Goal: Transaction & Acquisition: Purchase product/service

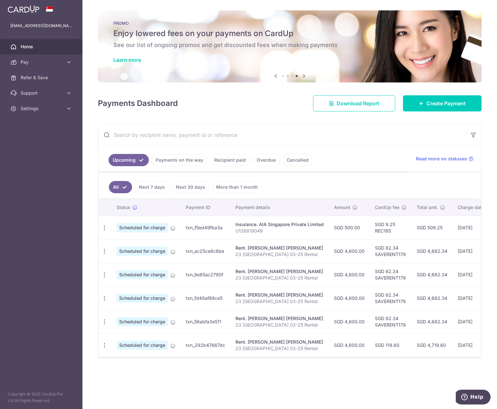
click at [191, 162] on link "Payments on the way" at bounding box center [180, 160] width 56 height 12
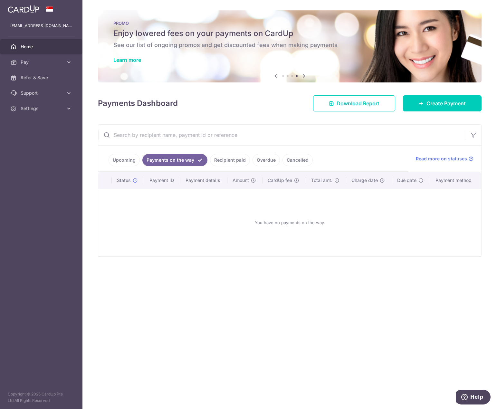
click at [212, 164] on link "Recipient paid" at bounding box center [230, 160] width 40 height 12
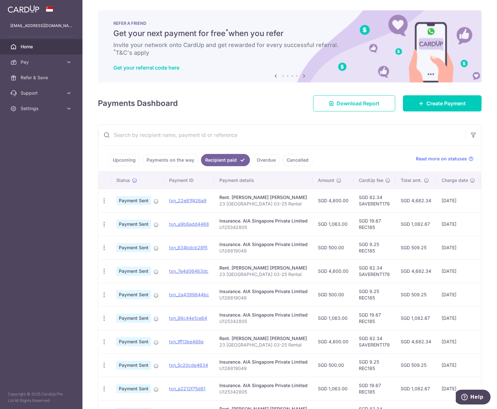
scroll to position [65, 0]
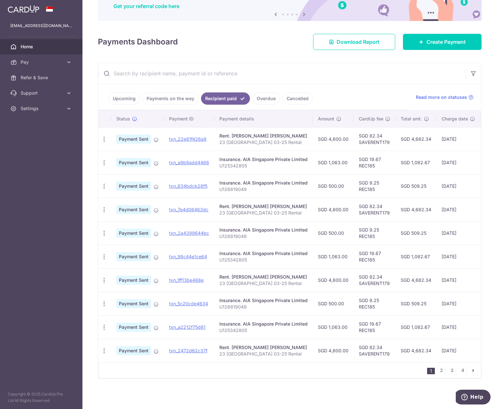
click at [166, 98] on link "Payments on the way" at bounding box center [170, 99] width 56 height 12
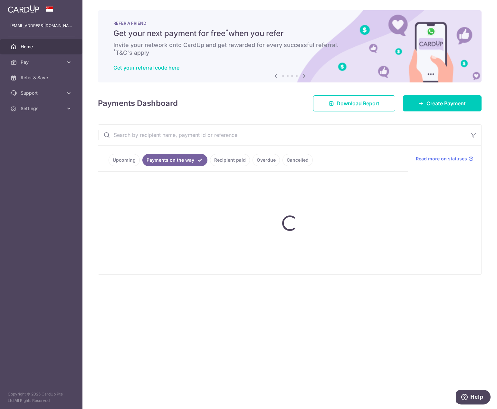
scroll to position [0, 0]
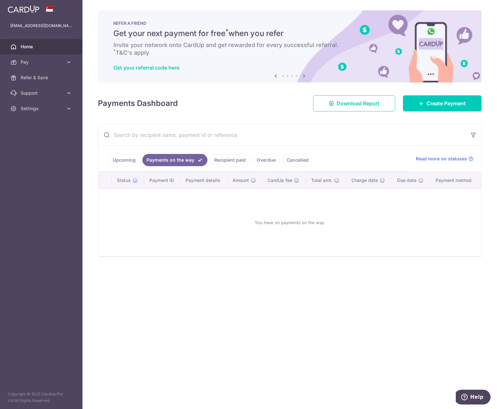
click at [122, 157] on link "Upcoming" at bounding box center [124, 160] width 31 height 12
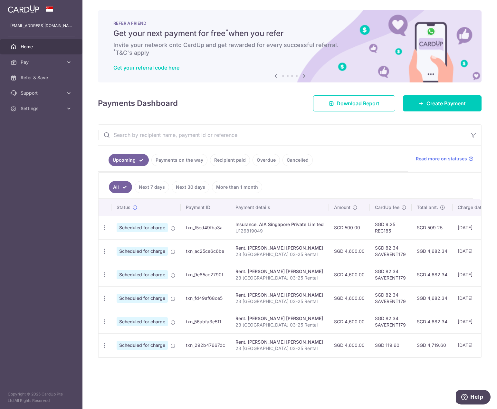
click at [239, 190] on link "More than 1 month" at bounding box center [237, 187] width 50 height 12
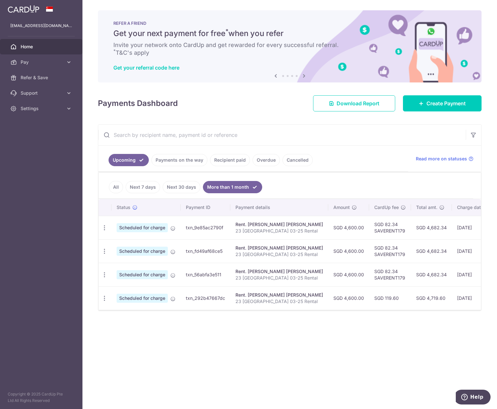
click at [147, 188] on link "Next 7 days" at bounding box center [143, 187] width 34 height 12
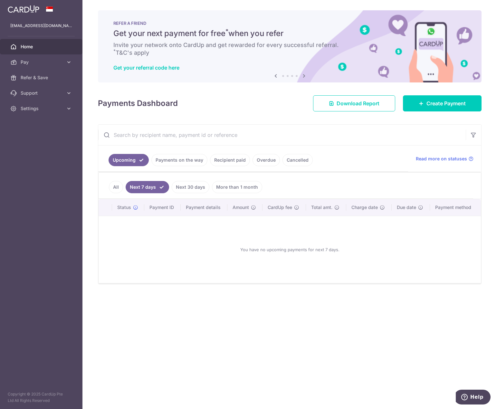
click at [186, 186] on link "Next 30 days" at bounding box center [191, 187] width 38 height 12
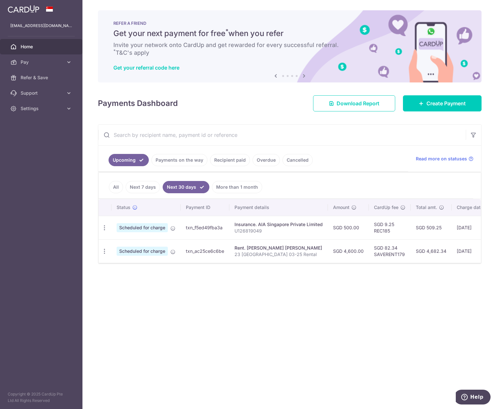
click at [117, 188] on link "All" at bounding box center [116, 187] width 14 height 12
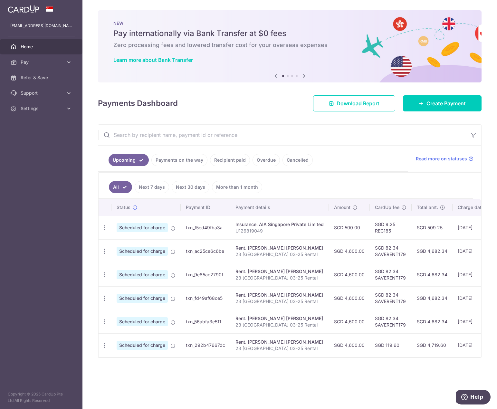
click at [230, 160] on link "Recipient paid" at bounding box center [230, 160] width 40 height 12
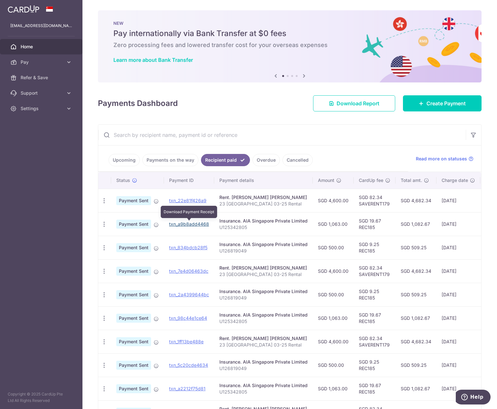
drag, startPoint x: 192, startPoint y: 224, endPoint x: 279, endPoint y: 21, distance: 221.3
click at [192, 224] on link "txn_a9b8add4468" at bounding box center [189, 223] width 40 height 5
click at [125, 162] on link "Upcoming" at bounding box center [124, 160] width 31 height 12
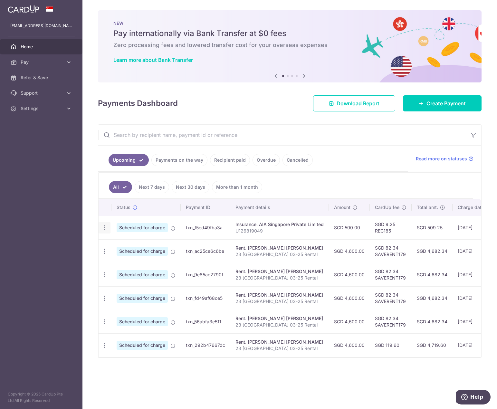
click at [103, 227] on icon "button" at bounding box center [104, 228] width 7 height 7
click at [120, 247] on span "Update payment" at bounding box center [139, 246] width 44 height 8
radio input "true"
type input "500.00"
type input "28/10/2025"
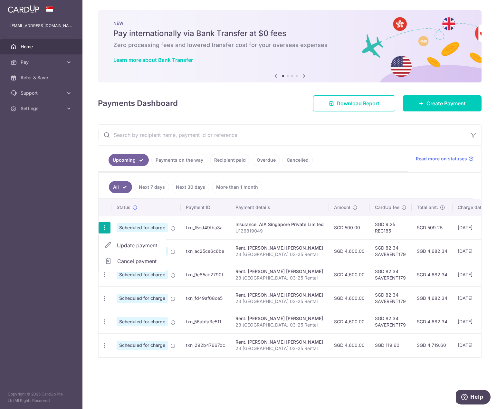
type input "U126819049"
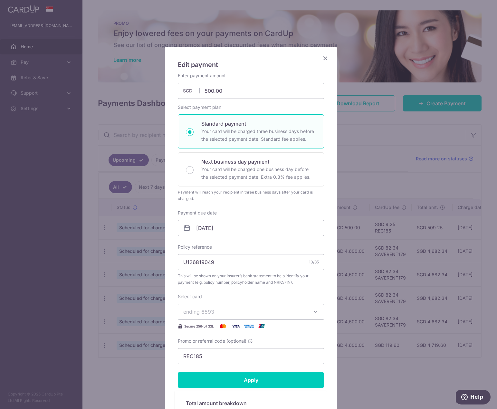
click at [227, 313] on span "ending 6593" at bounding box center [245, 312] width 124 height 8
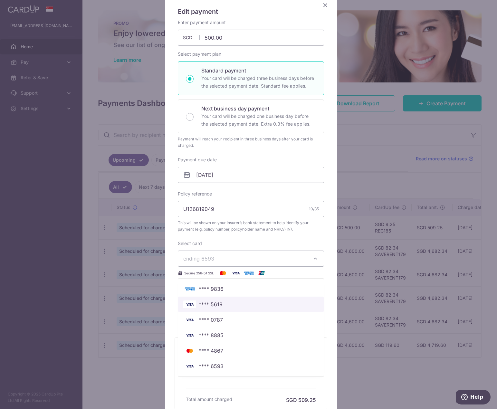
scroll to position [64, 0]
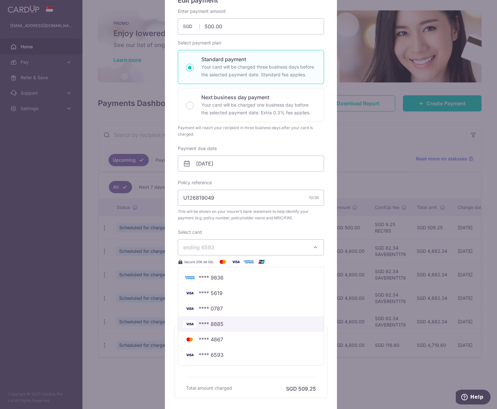
click at [225, 326] on span "**** 8885" at bounding box center [250, 324] width 135 height 8
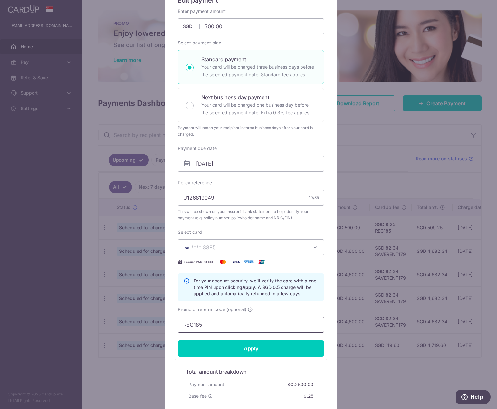
click at [216, 326] on input "REC185" at bounding box center [251, 325] width 146 height 16
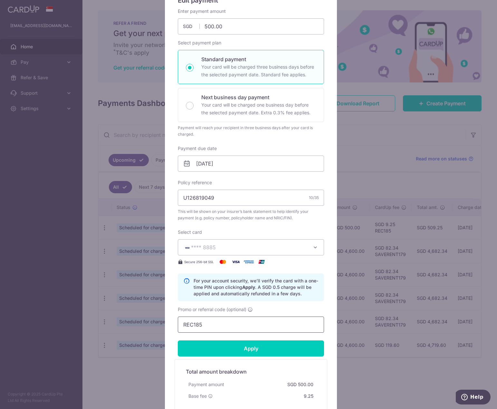
click at [182, 318] on div "Promo or referral code (optional) REC185" at bounding box center [251, 320] width 146 height 26
drag, startPoint x: 208, startPoint y: 327, endPoint x: 176, endPoint y: 327, distance: 31.9
click at [178, 327] on input "REC185" at bounding box center [251, 325] width 146 height 16
paste input "OCBC18"
type input "OCBC18"
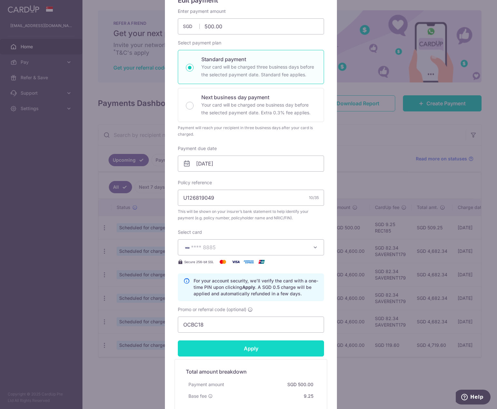
click at [247, 351] on input "Apply" at bounding box center [251, 349] width 146 height 16
click at [230, 160] on input "[DATE]" at bounding box center [251, 164] width 146 height 16
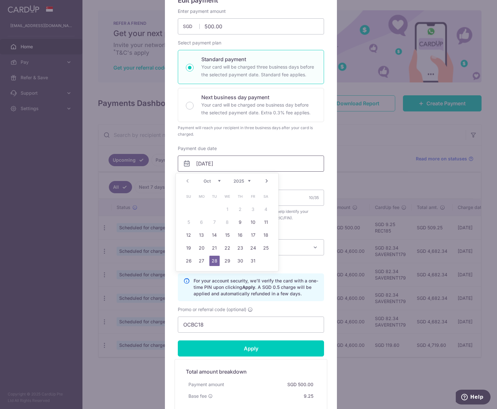
click at [231, 160] on input "[DATE]" at bounding box center [251, 164] width 146 height 16
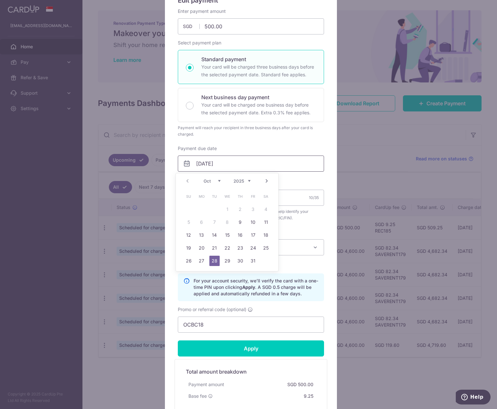
type input "Successfully Applied"
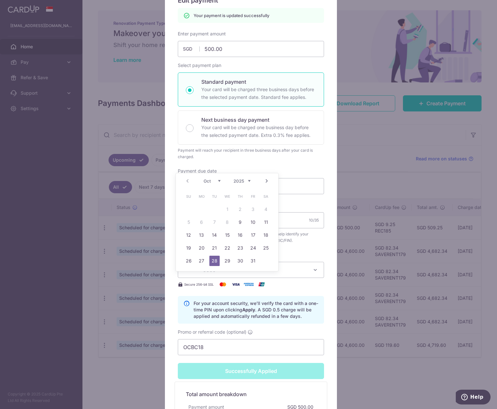
click at [323, 161] on div "Edit payment By clicking apply, you will make changes to all payments to AIA Si…" at bounding box center [251, 224] width 172 height 485
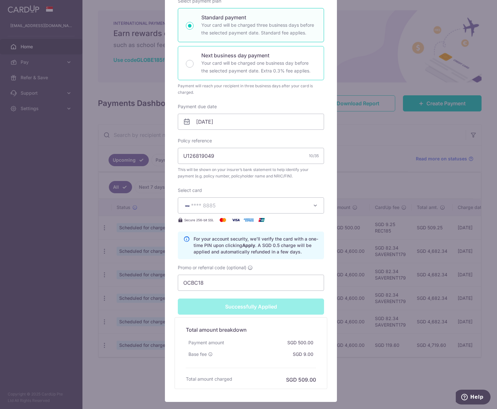
scroll to position [161, 0]
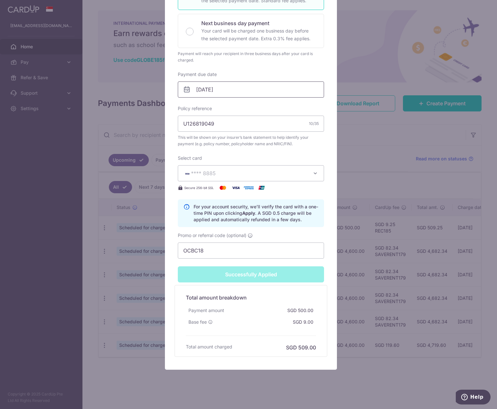
click at [235, 89] on input "[DATE]" at bounding box center [251, 90] width 146 height 16
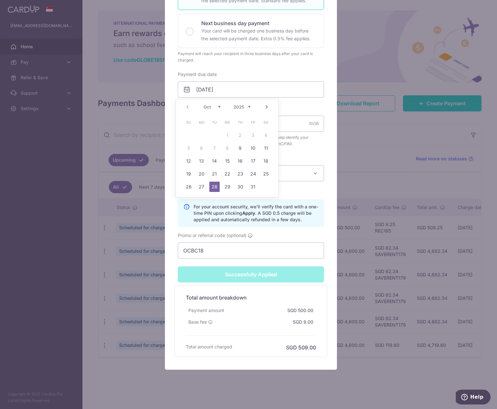
click at [266, 109] on link "Next" at bounding box center [267, 107] width 8 height 8
click at [186, 107] on link "Prev" at bounding box center [188, 107] width 8 height 8
click at [249, 106] on select "2025 2026 2027 2028 2029 2030 2031 2032 2033 2034 2035" at bounding box center [242, 106] width 17 height 5
click at [216, 107] on select "Jan Feb Mar Apr May Jun Jul Aug Sep Oct Nov Dec" at bounding box center [212, 106] width 17 height 5
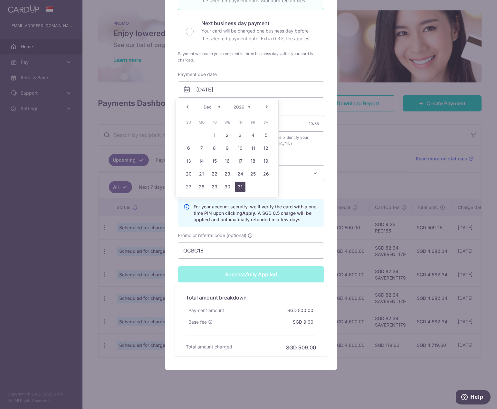
click at [242, 187] on link "31" at bounding box center [240, 187] width 10 height 10
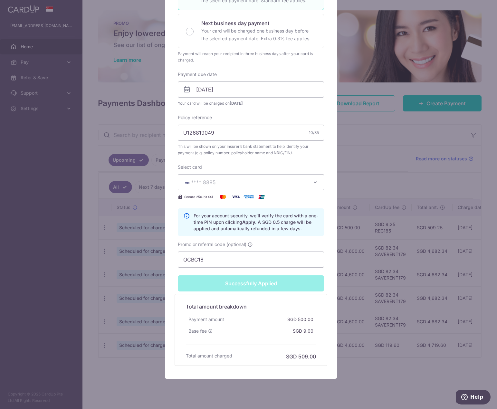
click at [289, 113] on div "Enter payment amount 500.00 500.00 SGD To change the payment amount, please can…" at bounding box center [251, 101] width 146 height 334
click at [238, 91] on input "31/12/2026" at bounding box center [251, 90] width 146 height 16
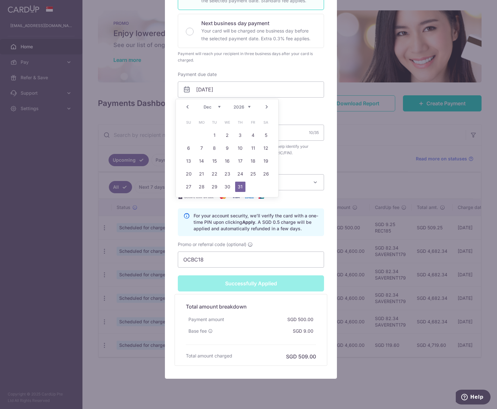
click at [220, 107] on select "Jan Feb Mar Apr May Jun Jul Aug Sep Oct Nov Dec" at bounding box center [212, 106] width 17 height 5
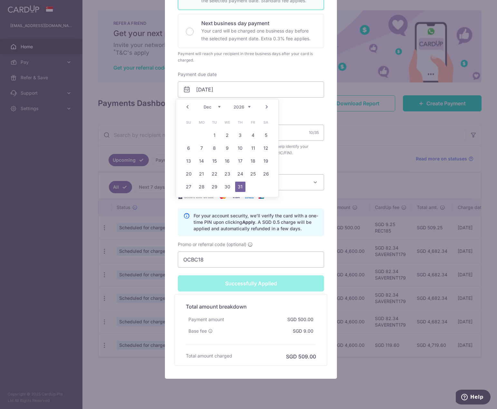
click at [245, 109] on div "Jan Feb Mar Apr May Jun Jul Aug Sep Oct Nov Dec 2025 2026 2027 2028 2029 2030 2…" at bounding box center [227, 106] width 47 height 5
click at [246, 107] on select "2025 2026 2027 2028 2029 2030 2031 2032 2033 2034 2035" at bounding box center [242, 106] width 17 height 5
click at [217, 109] on select "Oct Nov Dec" at bounding box center [212, 106] width 17 height 5
click at [216, 186] on link "28" at bounding box center [215, 187] width 10 height 10
type input "[DATE]"
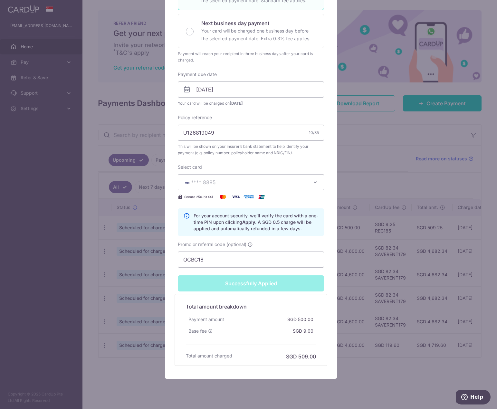
click at [294, 113] on div "Enter payment amount 500.00 500.00 SGD To change the payment amount, please can…" at bounding box center [251, 101] width 146 height 334
click at [337, 136] on div "Edit payment By clicking apply, you will make changes to all payments to AIA Si…" at bounding box center [248, 204] width 497 height 409
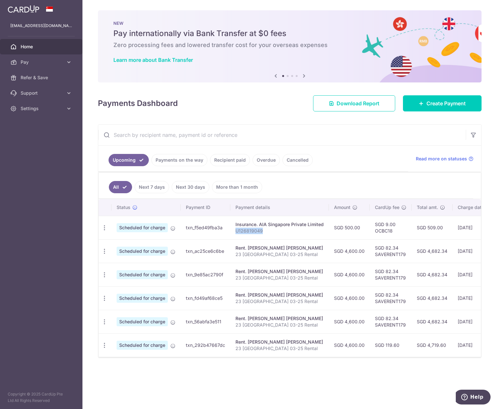
drag, startPoint x: 263, startPoint y: 231, endPoint x: 236, endPoint y: 231, distance: 26.8
click at [236, 231] on p "U126819049" at bounding box center [280, 231] width 88 height 6
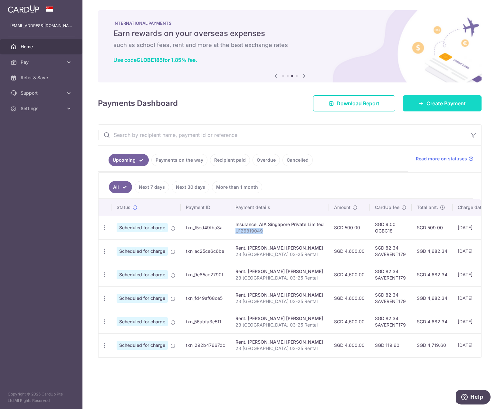
click at [443, 104] on span "Create Payment" at bounding box center [446, 104] width 39 height 8
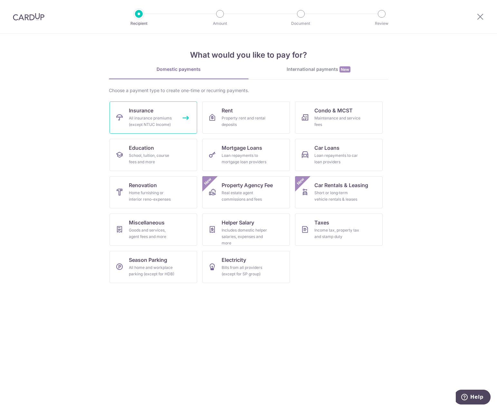
click at [141, 118] on div "All insurance premiums (except NTUC Income)" at bounding box center [152, 121] width 46 height 13
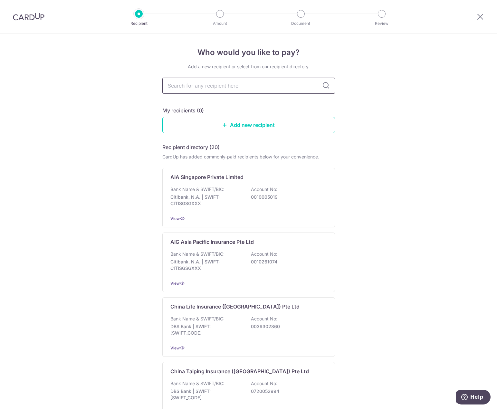
click at [250, 88] on input "text" at bounding box center [248, 86] width 173 height 16
click at [232, 89] on input "text" at bounding box center [248, 86] width 173 height 16
click at [251, 191] on p "Account No:" at bounding box center [264, 189] width 26 height 6
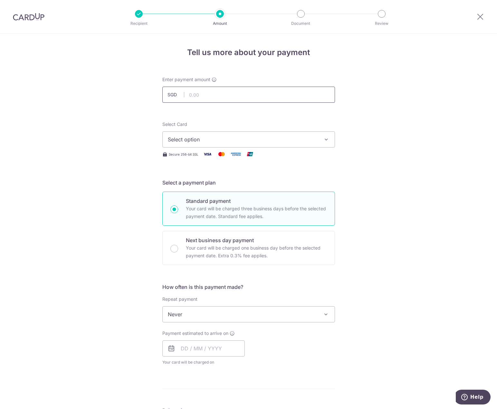
click at [194, 98] on input "text" at bounding box center [248, 95] width 173 height 16
paste input "1,063.00"
type input "1,063.00"
click at [238, 114] on form "Enter payment amount SGD 1,063.00 1063.00 Select Card Select option Add credit …" at bounding box center [248, 331] width 173 height 510
click at [223, 138] on span "Select option" at bounding box center [243, 140] width 150 height 8
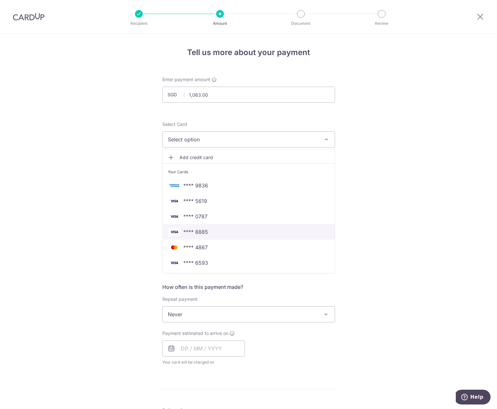
click at [211, 231] on span "**** 8885" at bounding box center [249, 232] width 162 height 8
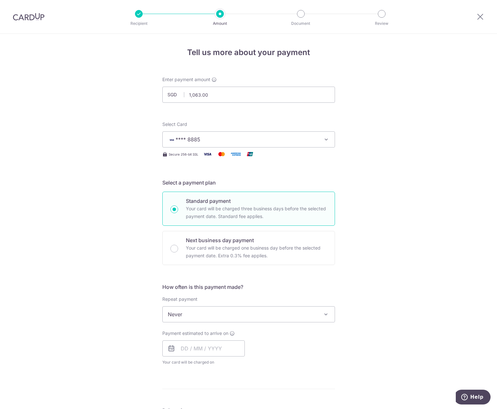
click at [74, 265] on div "Tell us more about your payment Enter payment amount SGD 1,063.00 1063.00 Selec…" at bounding box center [248, 325] width 497 height 583
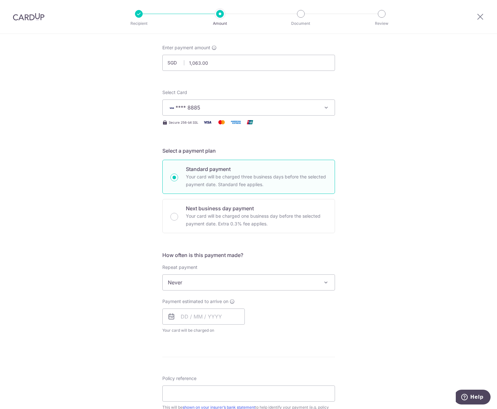
scroll to position [32, 0]
click at [210, 280] on span "Never" at bounding box center [249, 282] width 172 height 15
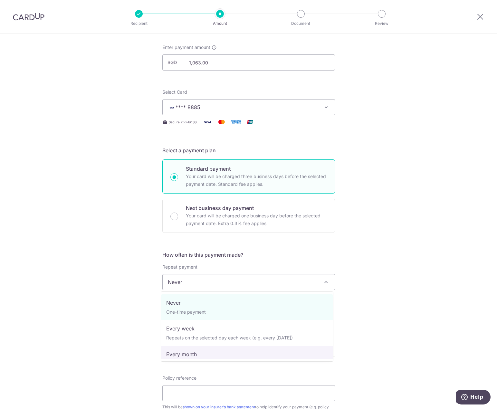
drag, startPoint x: 198, startPoint y: 351, endPoint x: 186, endPoint y: 348, distance: 12.1
select select "3"
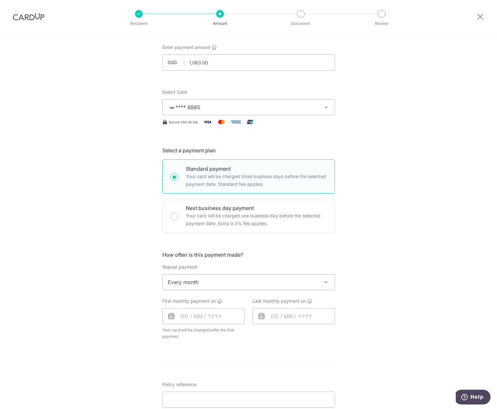
click at [83, 296] on div "Tell us more about your payment Enter payment amount SGD 1,063.00 1063.00 Selec…" at bounding box center [248, 297] width 497 height 590
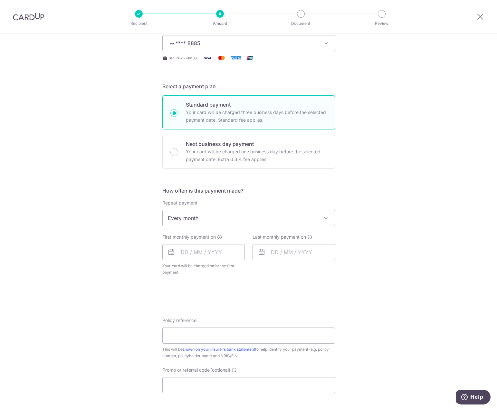
scroll to position [97, 0]
click at [195, 252] on input "text" at bounding box center [203, 252] width 83 height 16
click at [214, 348] on link "29" at bounding box center [214, 349] width 10 height 10
type input "[DATE]"
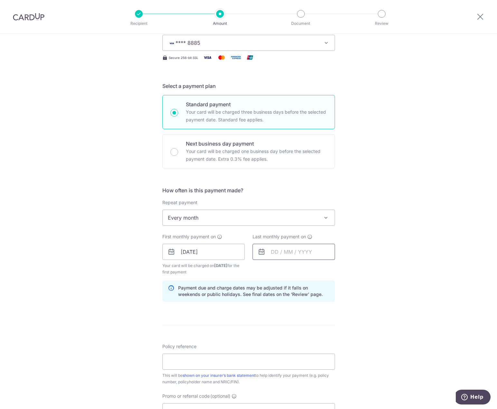
click at [285, 252] on input "text" at bounding box center [294, 252] width 83 height 16
click at [324, 269] on select "2025 2026 2027 2028 2029 2030 2031 2032 2033 2034 2035" at bounding box center [319, 269] width 17 height 5
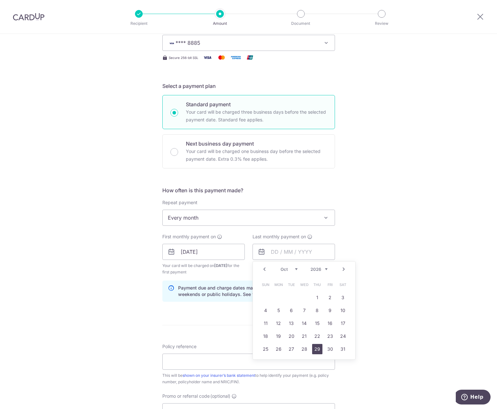
click at [317, 350] on link "29" at bounding box center [317, 349] width 10 height 10
type input "[DATE]"
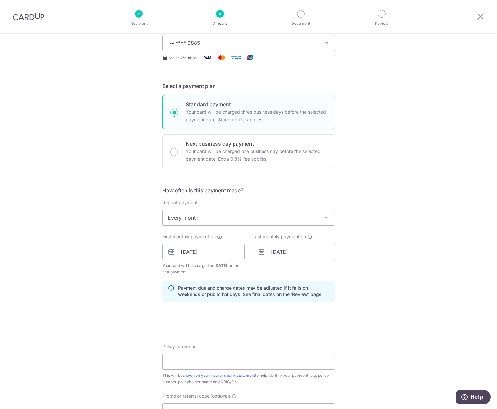
click at [398, 295] on div "Tell us more about your payment Enter payment amount SGD 1,063.00 1063.00 Selec…" at bounding box center [248, 245] width 497 height 616
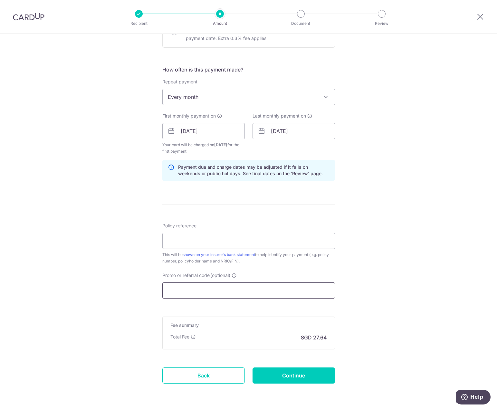
scroll to position [226, 0]
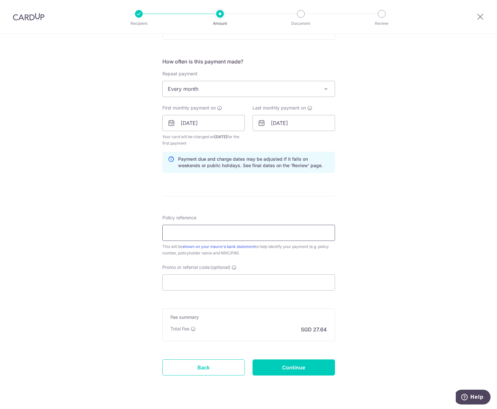
click at [185, 234] on input "Policy reference" at bounding box center [248, 233] width 173 height 16
paste input "U125342805"
type input "U125342805"
click at [376, 252] on div "Tell us more about your payment Enter payment amount SGD 1,063.00 1063.00 Selec…" at bounding box center [248, 116] width 497 height 616
click at [201, 278] on input "Promo or referral code (optional)" at bounding box center [248, 283] width 173 height 16
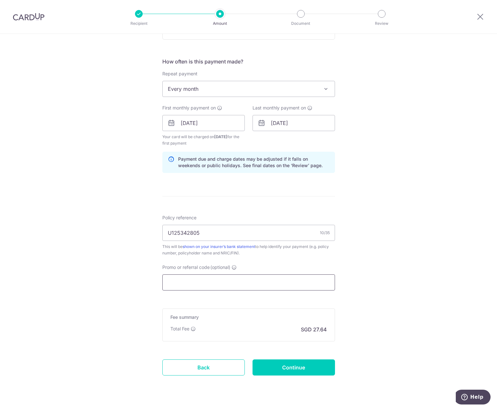
paste input "OCBC18"
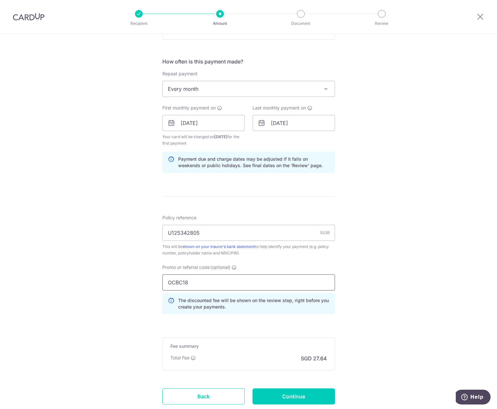
type input "OCBC18"
click at [398, 297] on div "Tell us more about your payment Enter payment amount SGD 1,063.00 1063.00 Selec…" at bounding box center [248, 130] width 497 height 645
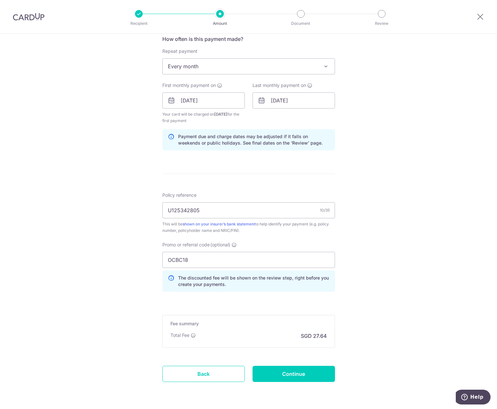
scroll to position [269, 0]
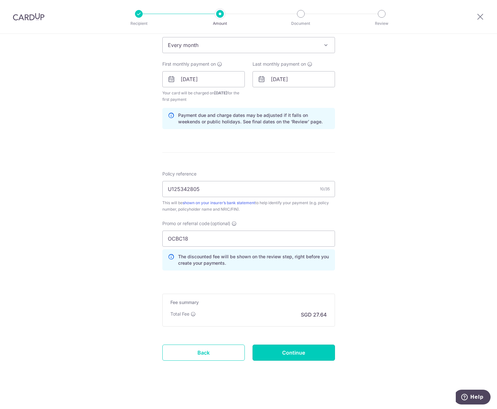
click at [295, 347] on input "Continue" at bounding box center [294, 353] width 83 height 16
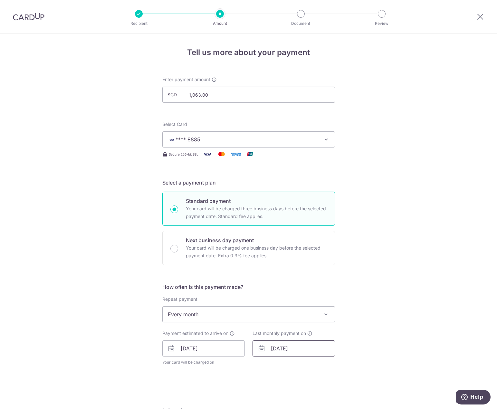
drag, startPoint x: 282, startPoint y: 352, endPoint x: 285, endPoint y: 346, distance: 6.6
click at [282, 352] on input "[DATE]" at bounding box center [294, 349] width 83 height 16
click at [294, 367] on select "Jan Feb Mar Apr May Jun Jul Aug Sep Oct Nov Dec" at bounding box center [289, 366] width 17 height 5
drag, startPoint x: 471, startPoint y: 398, endPoint x: 377, endPoint y: 305, distance: 132.0
click at [456, 390] on html "Help" at bounding box center [473, 398] width 35 height 16
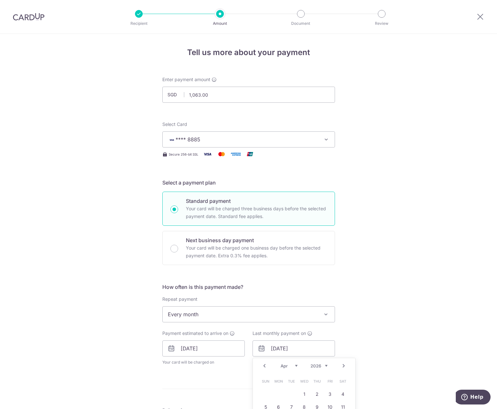
click at [378, 307] on div "Tell us more about your payment Enter payment amount SGD 1,063.00 1063.00 Selec…" at bounding box center [248, 340] width 497 height 612
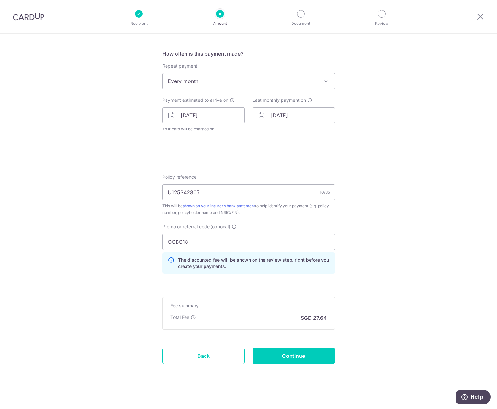
scroll to position [237, 0]
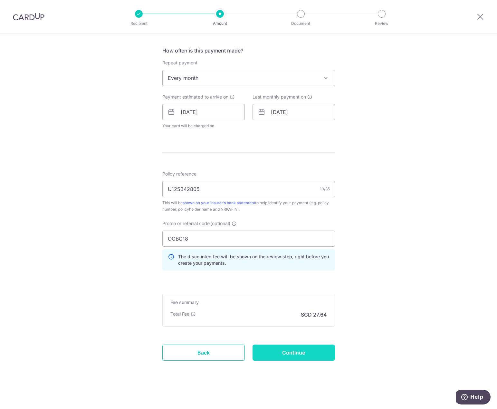
click at [302, 358] on input "Continue" at bounding box center [294, 353] width 83 height 16
click at [267, 113] on input "[DATE]" at bounding box center [294, 112] width 83 height 16
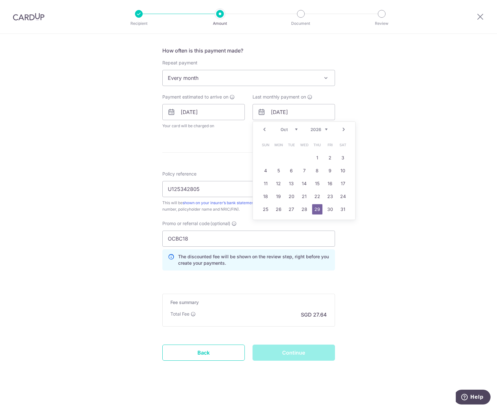
click at [296, 130] on select "Jan Feb Mar Apr May Jun [DATE] Aug Sep Oct Nov Dec" at bounding box center [289, 129] width 17 height 5
click at [279, 337] on form "Enter payment amount SGD 1,063.00 1063.00 Select Card **** 8885 Add credit card…" at bounding box center [248, 109] width 173 height 539
click at [284, 348] on div "Continue" at bounding box center [294, 353] width 90 height 16
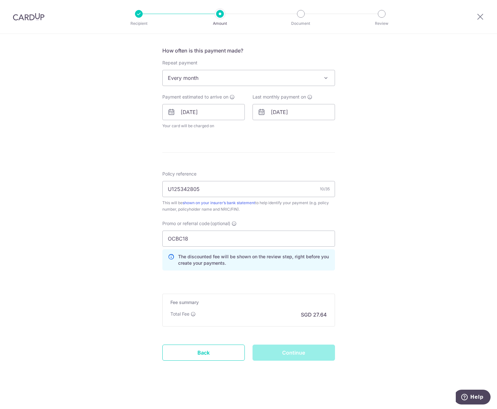
click at [284, 348] on div "Continue" at bounding box center [294, 353] width 90 height 16
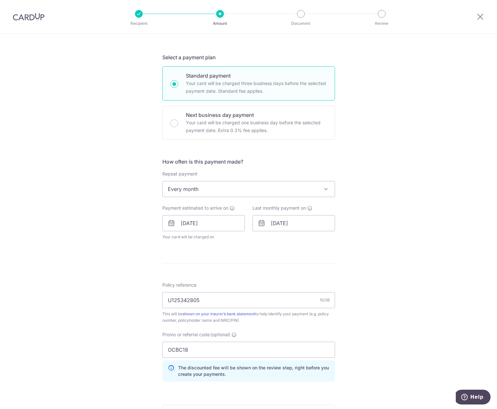
scroll to position [129, 0]
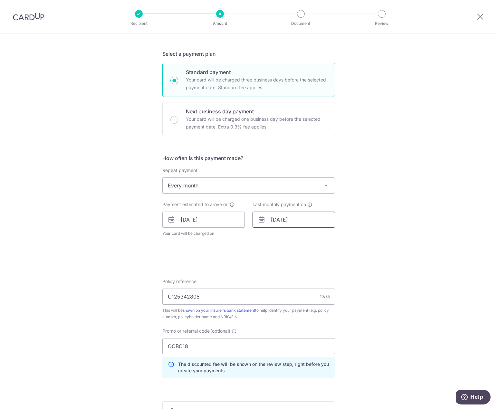
click at [288, 219] on input "[DATE]" at bounding box center [294, 220] width 83 height 16
click at [294, 235] on select "Jan Feb Mar Apr May Jun [DATE] Aug Sep Oct Nov Dec" at bounding box center [289, 237] width 17 height 5
click at [300, 316] on link "29" at bounding box center [304, 317] width 10 height 10
type input "29/04/2026"
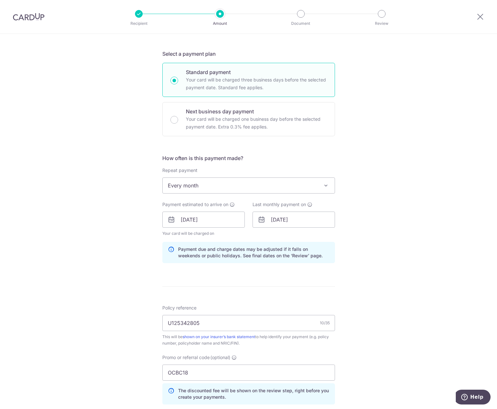
drag, startPoint x: 428, startPoint y: 290, endPoint x: 421, endPoint y: 288, distance: 7.3
click at [427, 290] on div "Tell us more about your payment Enter payment amount SGD 1,063.00 1063.00 Selec…" at bounding box center [248, 224] width 497 height 639
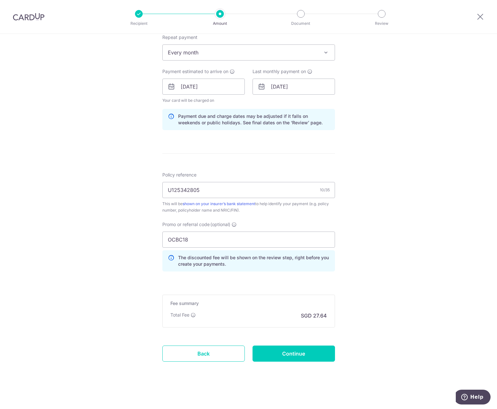
scroll to position [263, 0]
click at [286, 354] on input "Continue" at bounding box center [294, 353] width 83 height 16
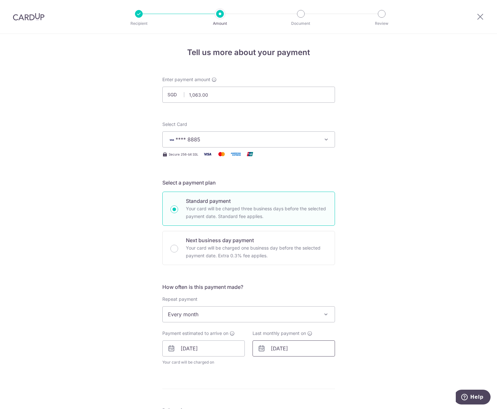
click at [279, 349] on input "[DATE]" at bounding box center [294, 349] width 83 height 16
click at [295, 367] on select "Jan Feb Mar Apr May Jun [DATE] Aug Sep Oct Nov Dec" at bounding box center [289, 366] width 17 height 5
click at [387, 320] on div "Tell us more about your payment Enter payment amount SGD 1,063.00 1063.00 Selec…" at bounding box center [248, 340] width 497 height 612
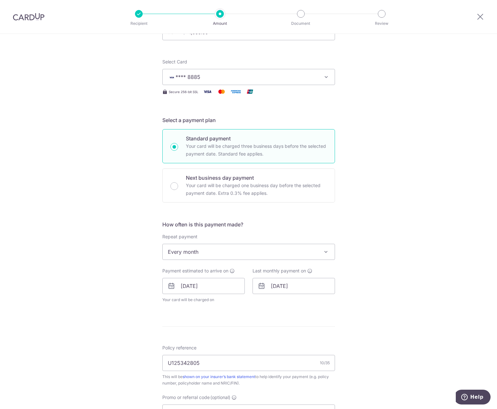
scroll to position [129, 0]
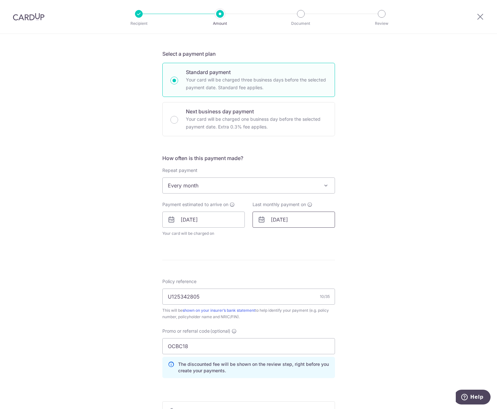
click at [286, 219] on input "29/04/2026" at bounding box center [294, 220] width 83 height 16
click at [293, 236] on select "Jan Feb Mar Apr May Jun Jul Aug Sep Oct Nov Dec" at bounding box center [289, 237] width 17 height 5
click at [274, 315] on link "30" at bounding box center [279, 317] width 10 height 10
type input "30/03/2026"
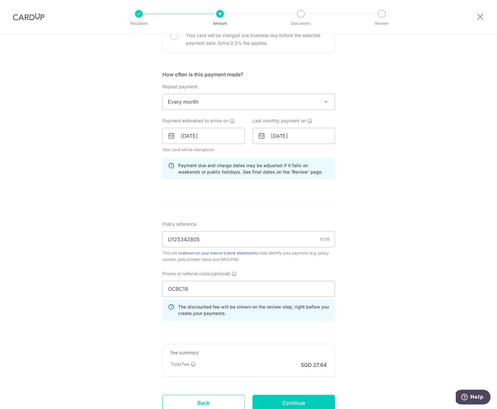
scroll to position [263, 0]
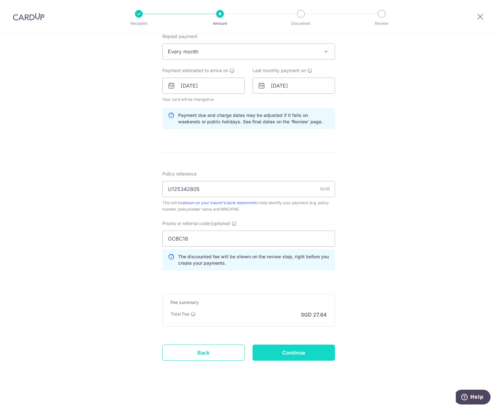
click at [298, 353] on input "Continue" at bounding box center [294, 353] width 83 height 16
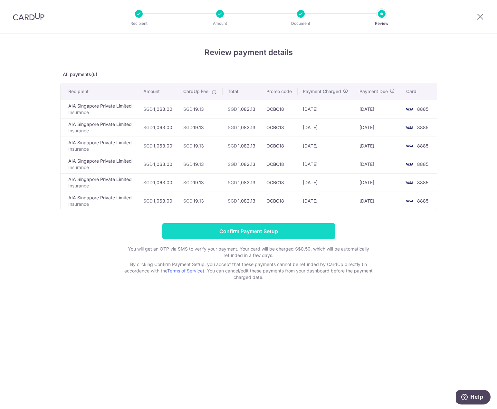
click at [254, 230] on input "Confirm Payment Setup" at bounding box center [248, 231] width 173 height 16
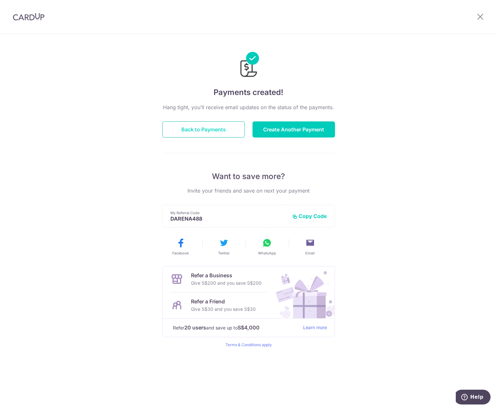
click at [204, 131] on button "Back to Payments" at bounding box center [203, 130] width 83 height 16
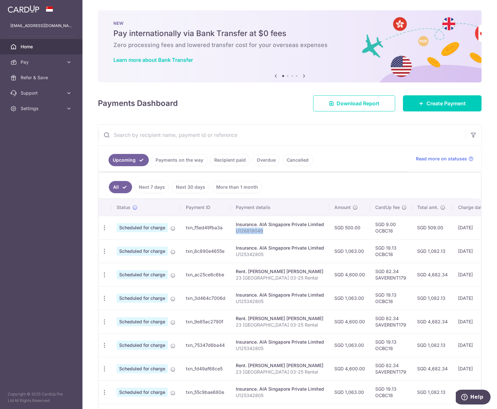
drag, startPoint x: 263, startPoint y: 231, endPoint x: 236, endPoint y: 231, distance: 26.8
click at [236, 231] on p "U126819049" at bounding box center [280, 231] width 88 height 6
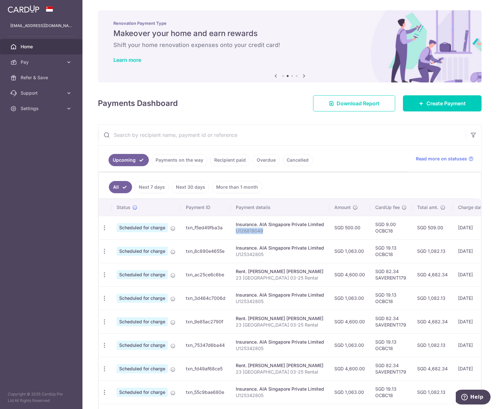
copy p "U126819049"
click at [445, 108] on link "Create Payment" at bounding box center [442, 103] width 79 height 16
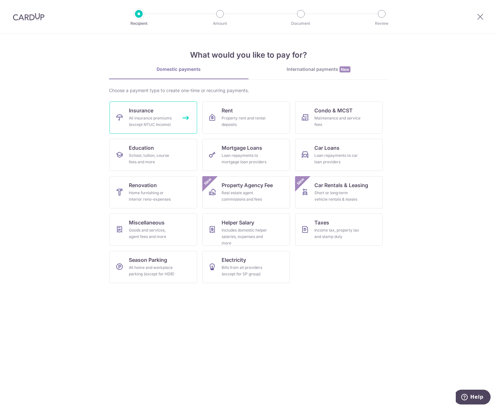
click at [164, 120] on div "All insurance premiums (except NTUC Income)" at bounding box center [152, 121] width 46 height 13
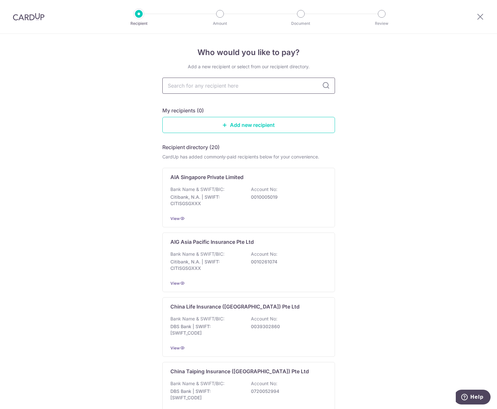
click at [231, 86] on input "text" at bounding box center [248, 86] width 173 height 16
click at [220, 190] on p "Bank Name & SWIFT/BIC:" at bounding box center [198, 189] width 54 height 6
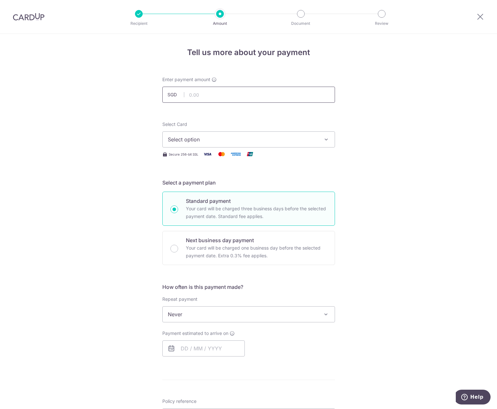
click at [211, 89] on input "text" at bounding box center [248, 95] width 173 height 16
type input "500.00"
click at [399, 136] on div "Tell us more about your payment Enter payment amount SGD 500.00 500.00 Select C…" at bounding box center [248, 320] width 497 height 573
click at [281, 142] on span "Select option" at bounding box center [243, 140] width 150 height 8
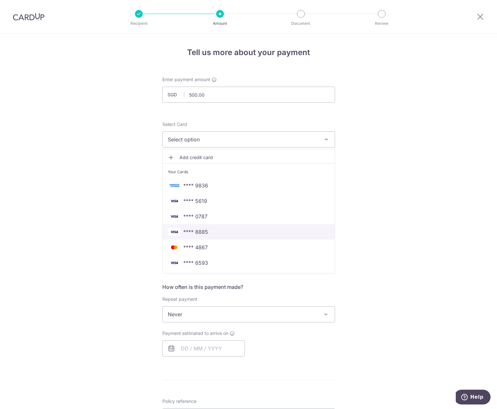
click at [209, 234] on span "**** 8885" at bounding box center [249, 232] width 162 height 8
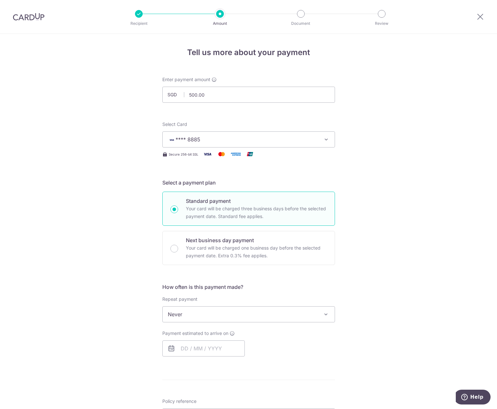
click at [426, 152] on div "Tell us more about your payment Enter payment amount SGD 500.00 500.00 Select C…" at bounding box center [248, 321] width 497 height 574
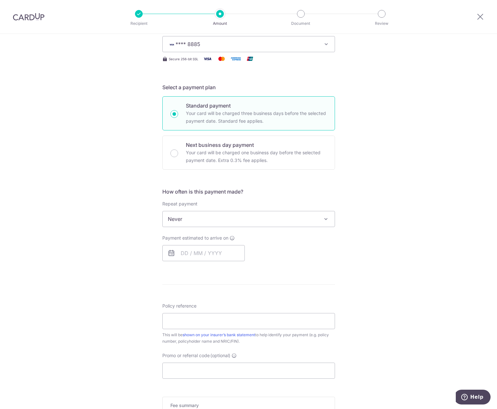
scroll to position [97, 0]
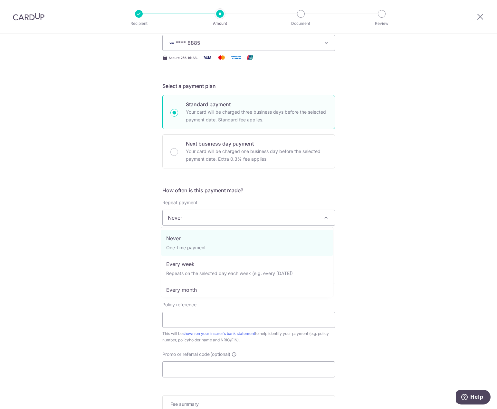
click at [236, 217] on span "Never" at bounding box center [249, 217] width 172 height 15
select select "3"
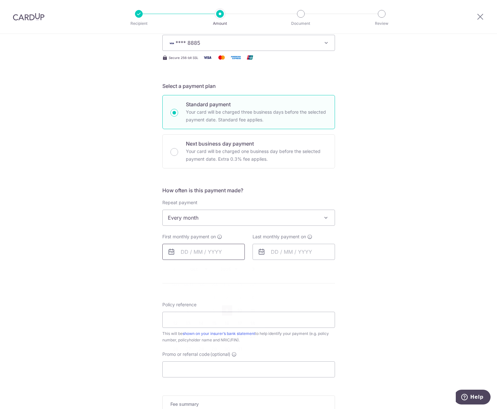
click at [207, 252] on input "text" at bounding box center [203, 252] width 83 height 16
click at [311, 293] on form "Enter payment amount SGD 500.00 500.00 Select Card **** 8885 Add credit card Yo…" at bounding box center [248, 230] width 173 height 501
click at [209, 245] on input "text" at bounding box center [203, 252] width 83 height 16
click at [203, 269] on select "Oct Nov Dec" at bounding box center [199, 269] width 17 height 5
click at [305, 273] on form "Enter payment amount SGD 500.00 500.00 Select Card **** 8885 Add credit card Yo…" at bounding box center [248, 230] width 173 height 501
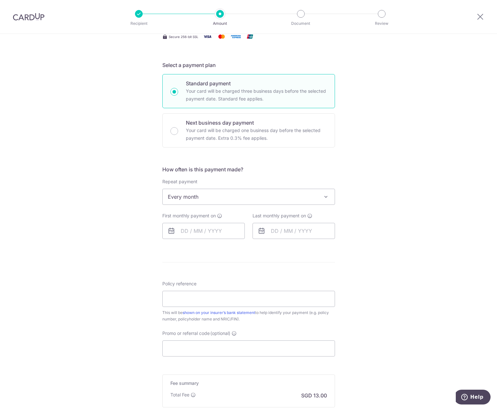
scroll to position [129, 0]
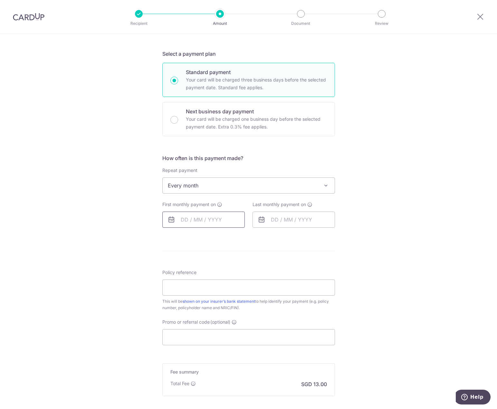
click at [201, 216] on input "text" at bounding box center [203, 220] width 83 height 16
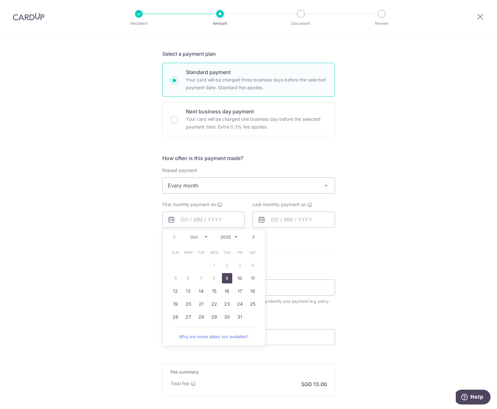
click at [205, 236] on select "Oct Nov Dec" at bounding box center [199, 237] width 17 height 5
click at [240, 316] on link "28" at bounding box center [240, 317] width 10 height 10
type input "28/11/2025"
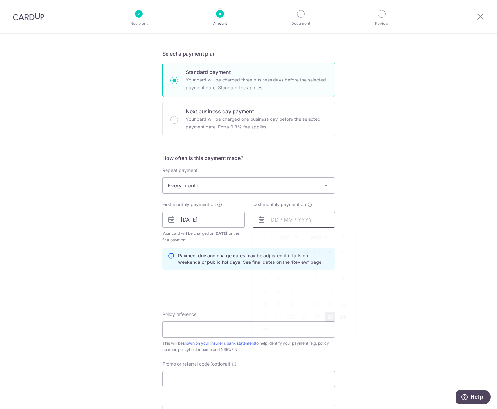
click at [286, 221] on input "text" at bounding box center [294, 220] width 83 height 16
click at [306, 236] on div "Nov Dec 2025 2026 2027 2028 2029 2030 2031 2032 2033 2034 2035" at bounding box center [304, 237] width 47 height 5
click at [326, 237] on div "Prev Next Nov Dec 2025 2026 2027 2028 2029 2030 2031 2032 2033 2034 2035" at bounding box center [304, 237] width 103 height 15
click at [324, 237] on select "2025 2026 2027 2028 2029 2030 2031 2032 2033 2034 2035" at bounding box center [319, 237] width 17 height 5
click at [321, 248] on th "Thu" at bounding box center [317, 252] width 13 height 13
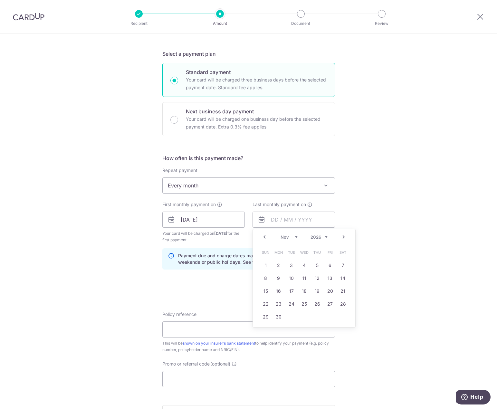
click at [321, 238] on select "2025 2026 2027 2028 2029 2030 2031 2032 2033 2034 2035" at bounding box center [319, 237] width 17 height 5
click at [294, 235] on select "Jan Feb Mar Apr May Jun Jul Aug Sep Oct Nov Dec" at bounding box center [289, 237] width 17 height 5
click at [278, 316] on link "30" at bounding box center [279, 317] width 10 height 10
type input "30/03/2026"
click at [367, 262] on div "Tell us more about your payment Enter payment amount SGD 500.00 500.00 Select C…" at bounding box center [248, 213] width 497 height 616
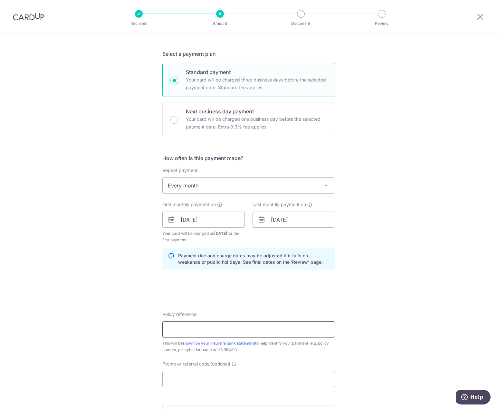
click at [205, 333] on input "Policy reference" at bounding box center [248, 330] width 173 height 16
paste input "U126819049"
type input "U126819049"
click at [373, 313] on div "Tell us more about your payment Enter payment amount SGD 500.00 500.00 Select C…" at bounding box center [248, 213] width 497 height 616
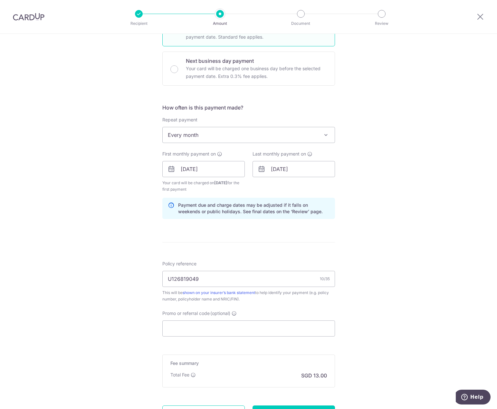
scroll to position [226, 0]
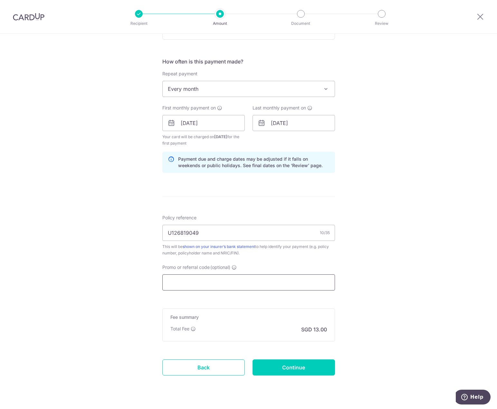
click at [230, 281] on input "Promo or referral code (optional)" at bounding box center [248, 283] width 173 height 16
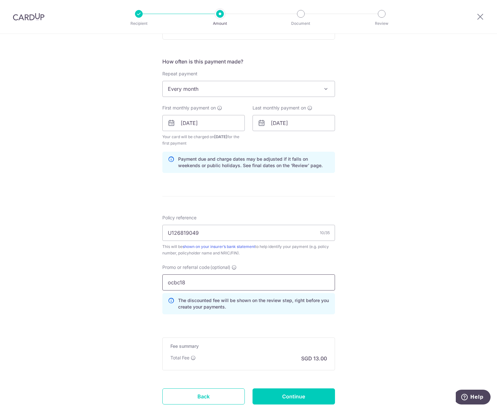
type input "ocbc18"
click at [374, 308] on div "Tell us more about your payment Enter payment amount SGD 500.00 500.00 Select C…" at bounding box center [248, 130] width 497 height 645
click at [198, 282] on input "ocbc18" at bounding box center [248, 283] width 173 height 16
click at [382, 283] on div "Tell us more about your payment Enter payment amount SGD 500.00 500.00 Select C…" at bounding box center [248, 130] width 497 height 645
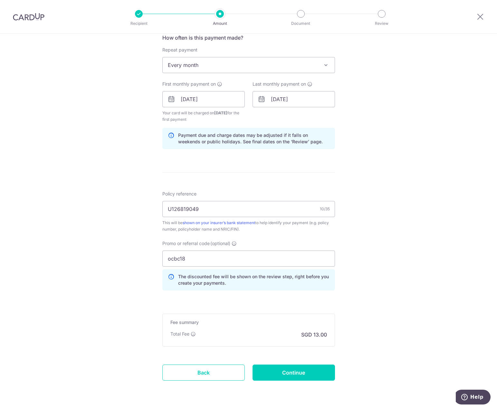
scroll to position [269, 0]
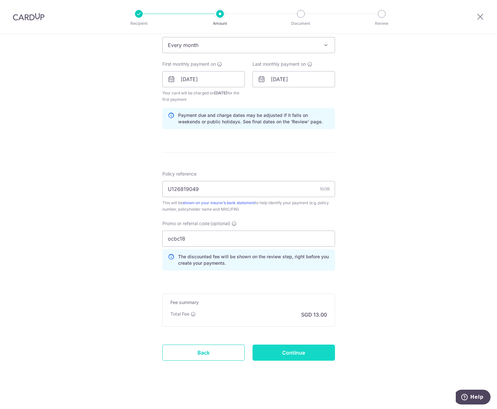
click at [288, 351] on input "Continue" at bounding box center [294, 353] width 83 height 16
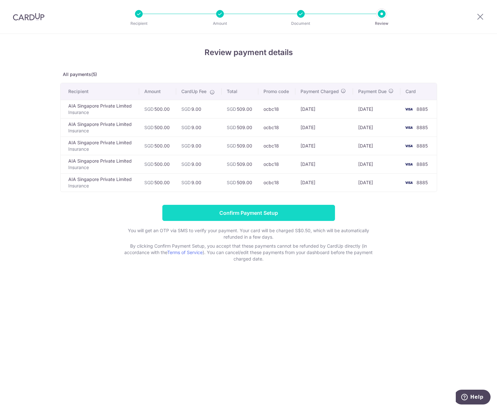
click at [268, 217] on input "Confirm Payment Setup" at bounding box center [248, 213] width 173 height 16
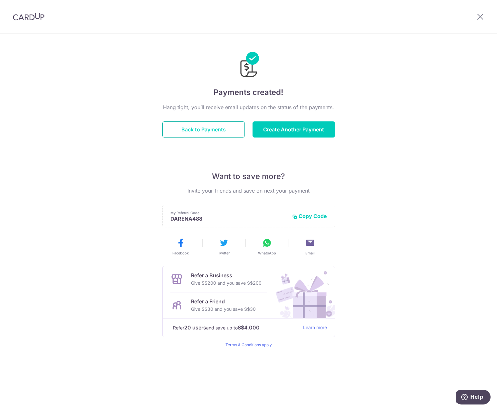
click at [212, 129] on button "Back to Payments" at bounding box center [203, 130] width 83 height 16
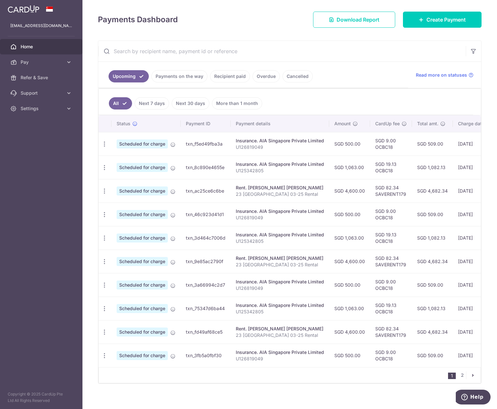
scroll to position [92, 0]
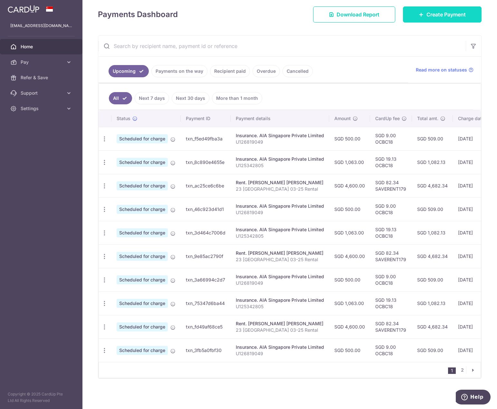
click at [429, 11] on span "Create Payment" at bounding box center [446, 15] width 39 height 8
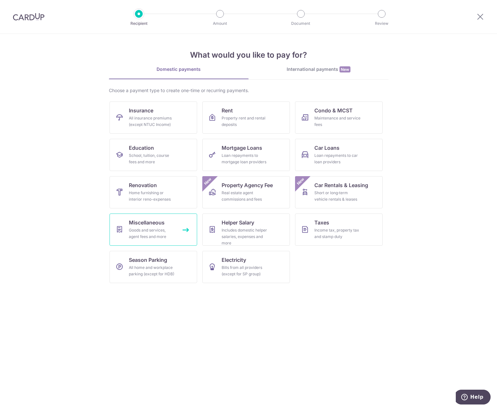
click at [153, 229] on div "Goods and services, agent fees and more" at bounding box center [152, 233] width 46 height 13
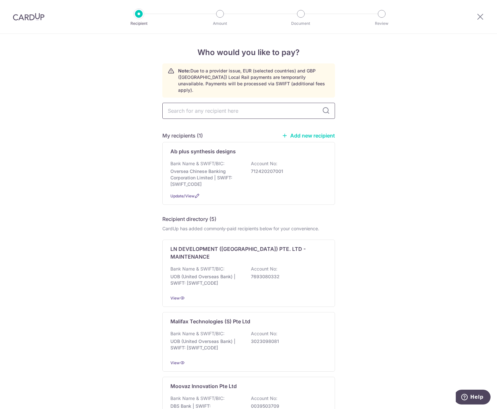
click at [211, 103] on input "text" at bounding box center [248, 111] width 173 height 16
click at [388, 150] on div "Who would you like to pay? Note: Due to a provider issue, EUR (selected countri…" at bounding box center [248, 321] width 497 height 574
click at [304, 132] on link "Add new recipient" at bounding box center [308, 135] width 53 height 6
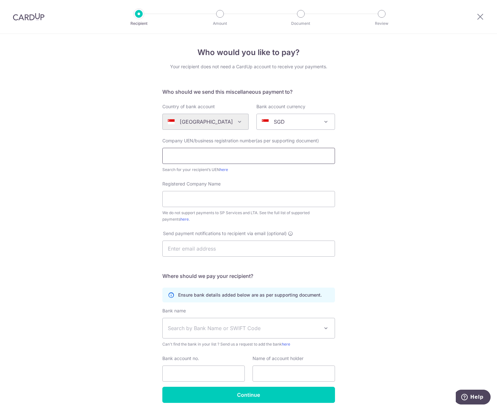
click at [207, 157] on input "text" at bounding box center [248, 156] width 173 height 16
type input "198403740N"
click at [294, 178] on form "Who should we send this miscellaneous payment to? Country of bank account Alger…" at bounding box center [248, 245] width 173 height 315
click at [222, 198] on input "Registered Company Name" at bounding box center [248, 199] width 173 height 16
type input "EUROKARS AUTO PTE LTD"
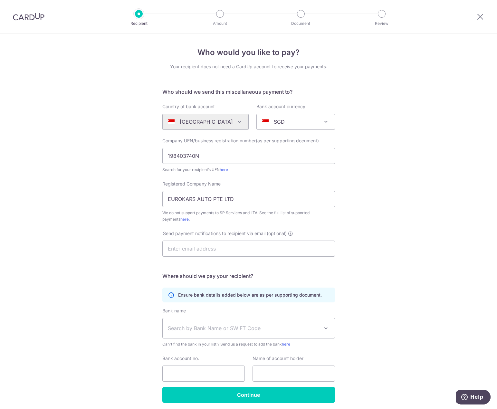
click at [376, 218] on div "Who would you like to pay? Your recipient does not need a CardUp account to rec…" at bounding box center [248, 234] width 497 height 400
click at [442, 232] on div "Who would you like to pay? Your recipient does not need a CardUp account to rec…" at bounding box center [248, 234] width 497 height 400
click at [403, 224] on div "Who would you like to pay? Your recipient does not need a CardUp account to rec…" at bounding box center [248, 234] width 497 height 400
click at [235, 249] on input "text" at bounding box center [248, 249] width 173 height 16
type input "darenau@hotmail.sg"
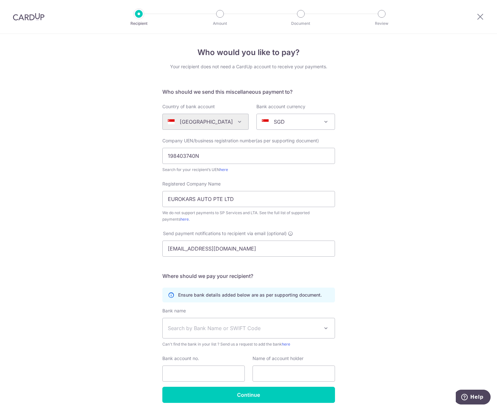
click at [390, 238] on div "Who would you like to pay? Your recipient does not need a CardUp account to rec…" at bounding box center [248, 234] width 497 height 400
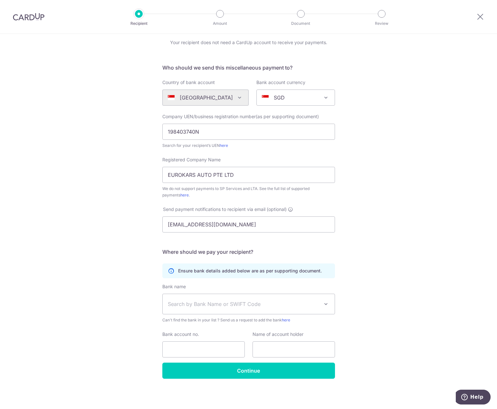
click at [263, 303] on span "Search by Bank Name or SWIFT Code" at bounding box center [244, 304] width 152 height 8
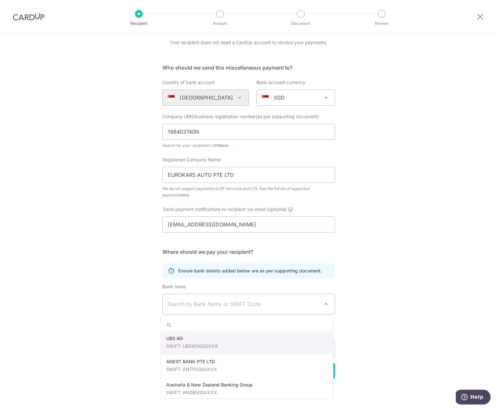
click at [208, 305] on span "Search by Bank Name or SWIFT Code" at bounding box center [244, 304] width 152 height 8
click at [203, 302] on span "Search by Bank Name or SWIFT Code" at bounding box center [244, 304] width 152 height 8
type input "dbs"
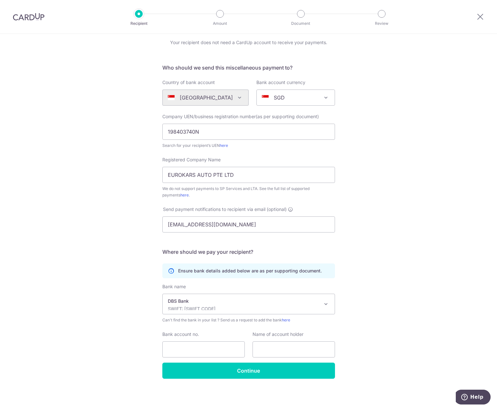
select select "6"
click at [199, 349] on input "Bank account no." at bounding box center [203, 350] width 83 height 16
paste input "072-662504-4"
type input "072-662504-4"
click at [279, 349] on input "text" at bounding box center [294, 350] width 83 height 16
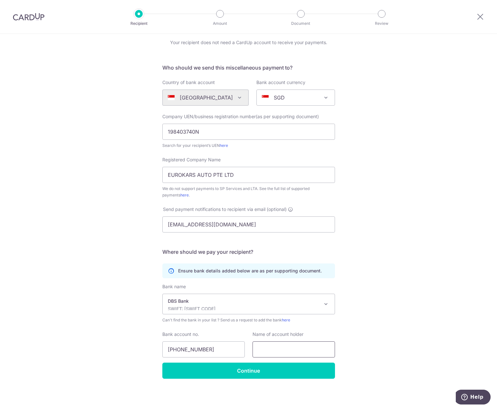
click at [266, 351] on input "text" at bounding box center [294, 350] width 83 height 16
paste input "EUROKARS AUTO PTE LTD"
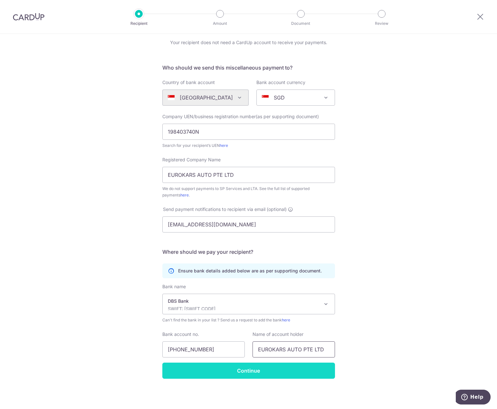
type input "EUROKARS AUTO PTE LTD"
click at [247, 372] on input "Continue" at bounding box center [248, 371] width 173 height 16
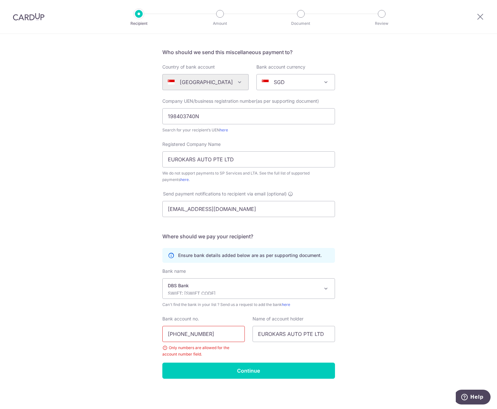
click at [200, 332] on input "[PHONE_NUMBER]" at bounding box center [203, 334] width 83 height 16
click at [177, 335] on input "072-6625044" at bounding box center [203, 334] width 83 height 16
type input "0726625044"
click at [228, 372] on input "Continue" at bounding box center [248, 371] width 173 height 16
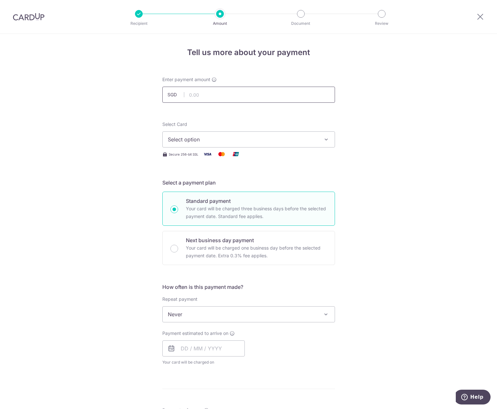
click at [216, 93] on input "text" at bounding box center [248, 95] width 173 height 16
paste input "24,800.88"
type input "24,800.88"
click at [351, 115] on div "Tell us more about your payment Enter payment amount SGD 24,800.88 24800.88 Rec…" at bounding box center [248, 325] width 497 height 583
click at [286, 136] on span "Select option" at bounding box center [243, 140] width 150 height 8
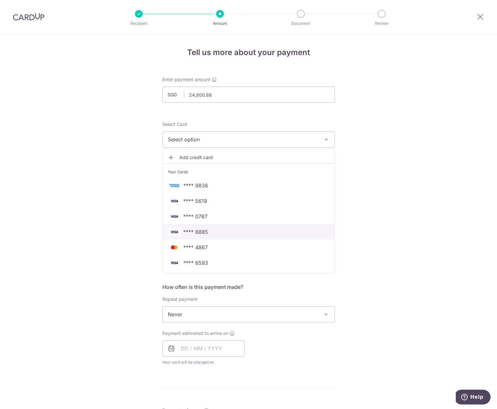
click at [218, 232] on span "**** 8885" at bounding box center [249, 232] width 162 height 8
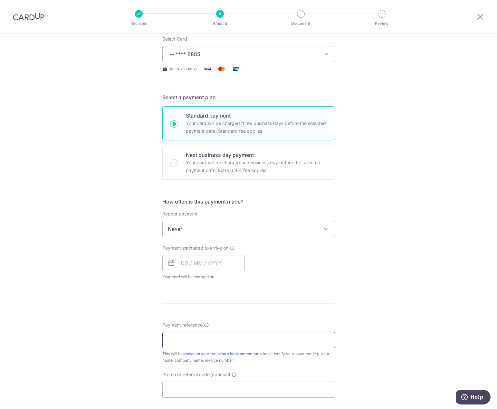
scroll to position [97, 0]
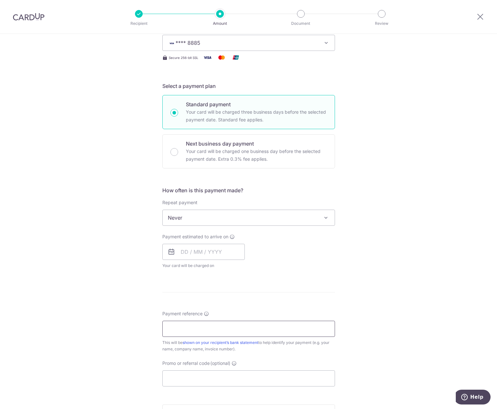
click at [205, 327] on input "Payment reference" at bounding box center [248, 329] width 173 height 16
click at [369, 271] on div "Tell us more about your payment Enter payment amount SGD 24,800.88 24800.88 Rec…" at bounding box center [248, 228] width 497 height 583
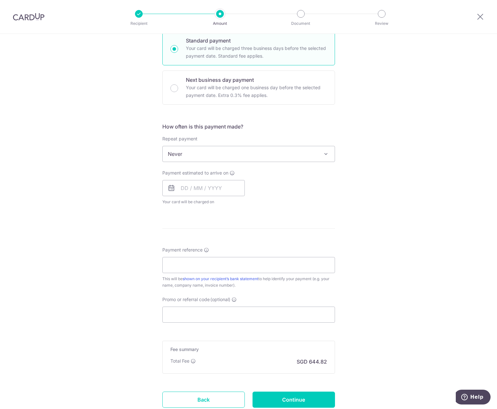
scroll to position [161, 0]
click at [193, 314] on input "Promo or referral code (optional)" at bounding box center [248, 314] width 173 height 16
paste input "OCBC195"
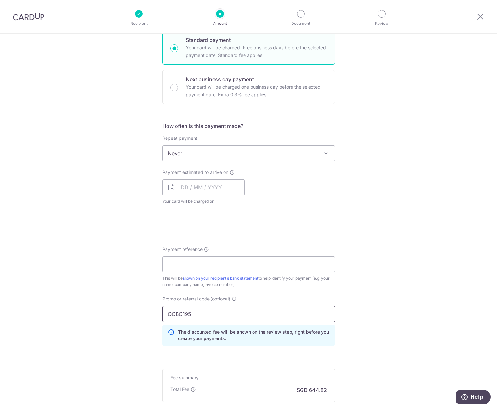
type input "OCBC195"
click at [392, 275] on div "Tell us more about your payment Enter payment amount SGD 24,800.88 24800.88 Rec…" at bounding box center [248, 179] width 497 height 612
click at [221, 268] on input "Payment reference" at bounding box center [248, 265] width 173 height 16
click at [374, 258] on div "Tell us more about your payment Enter payment amount SGD 24,800.88 24800.88 Rec…" at bounding box center [248, 179] width 497 height 612
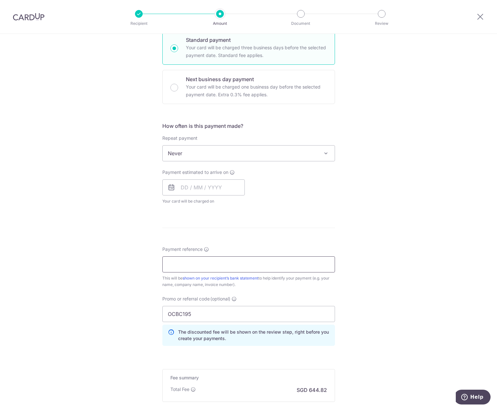
click at [204, 263] on input "Payment reference" at bounding box center [248, 265] width 173 height 16
type input "BMVSA-20251001-00004686"
click at [384, 237] on div "Tell us more about your payment Enter payment amount SGD 24,800.88 24800.88 Rec…" at bounding box center [248, 179] width 497 height 612
drag, startPoint x: 245, startPoint y: 265, endPoint x: 163, endPoint y: 265, distance: 81.9
click at [164, 266] on input "BMVSA-20251001-00004686" at bounding box center [248, 265] width 173 height 16
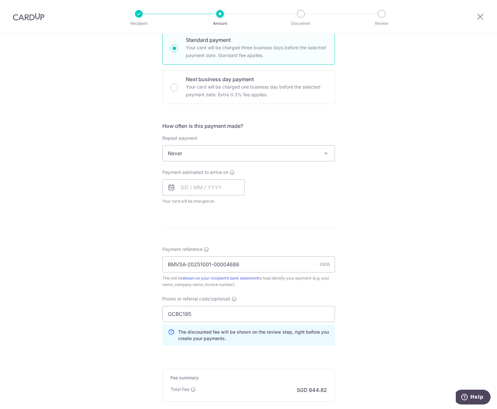
click at [406, 284] on div "Tell us more about your payment Enter payment amount SGD 24,800.88 24800.88 Rec…" at bounding box center [248, 179] width 497 height 612
click at [194, 179] on div "Payment estimated to arrive on Your card will be charged on for the first payme…" at bounding box center [203, 186] width 83 height 35
click at [186, 185] on input "text" at bounding box center [203, 188] width 83 height 16
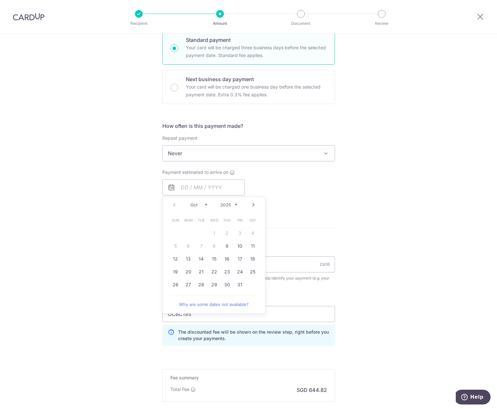
click at [189, 270] on link "20" at bounding box center [188, 272] width 10 height 10
type input "[DATE]"
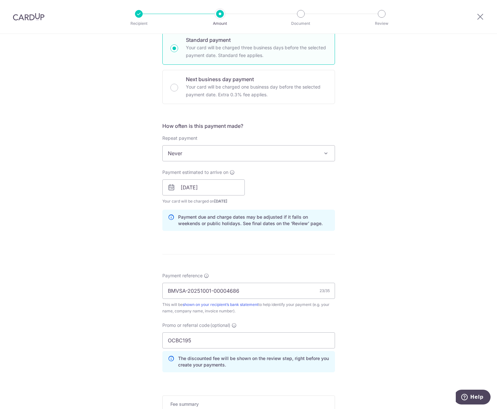
click at [388, 250] on div "Tell us more about your payment Enter payment amount SGD 24,800.88 24800.88 Rec…" at bounding box center [248, 192] width 497 height 639
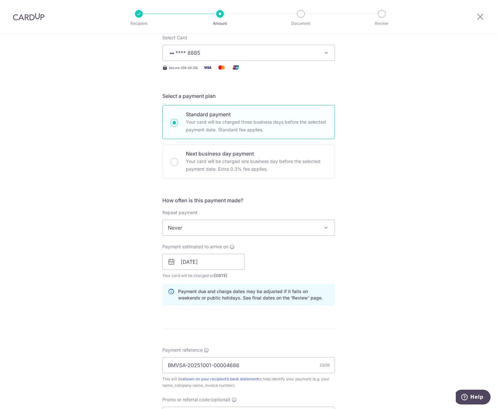
scroll to position [97, 0]
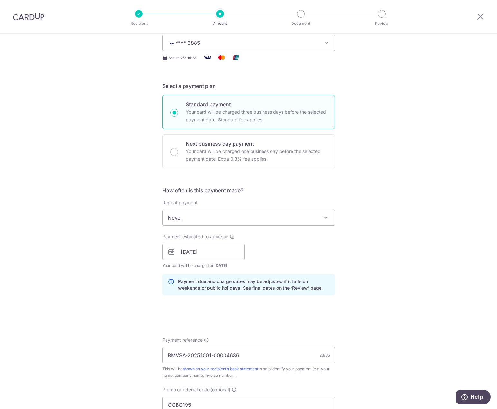
click at [417, 309] on div "Tell us more about your payment Enter payment amount SGD 24,800.88 24800.88 Rec…" at bounding box center [248, 256] width 497 height 639
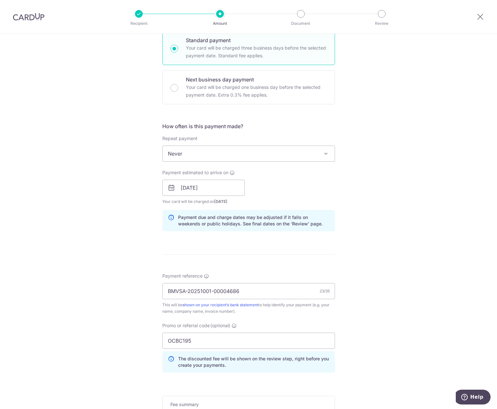
scroll to position [161, 0]
click at [84, 232] on div "Tell us more about your payment Enter payment amount SGD 24,800.88 24800.88 Rec…" at bounding box center [248, 192] width 497 height 639
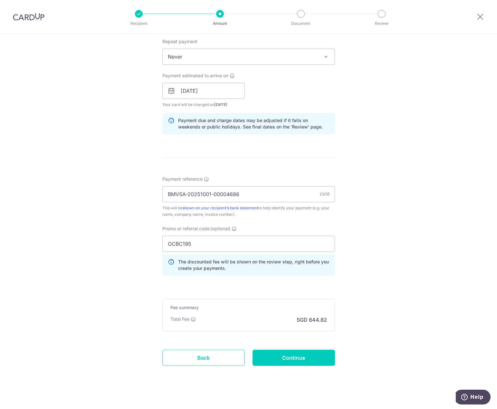
scroll to position [263, 0]
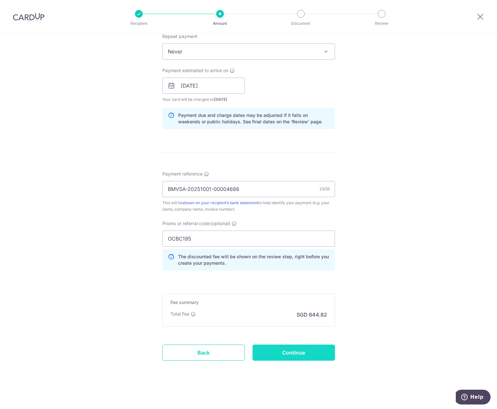
click at [289, 350] on input "Continue" at bounding box center [294, 353] width 83 height 16
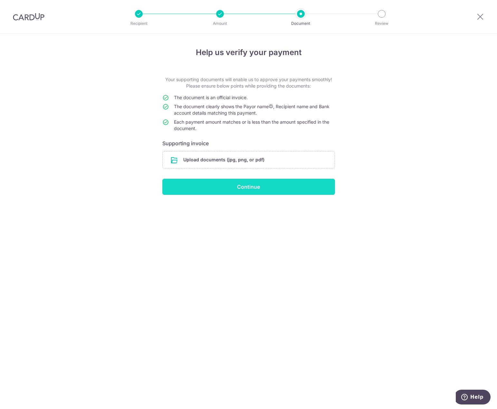
click at [239, 192] on input "Continue" at bounding box center [248, 187] width 173 height 16
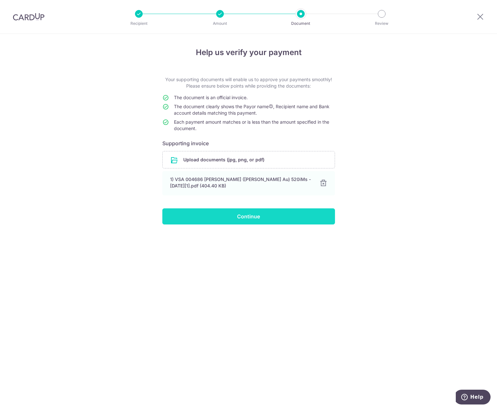
click at [249, 219] on input "Continue" at bounding box center [248, 217] width 173 height 16
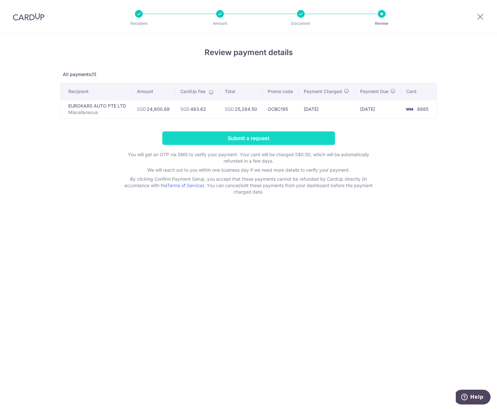
click at [245, 141] on input "Submit a request" at bounding box center [248, 139] width 173 height 14
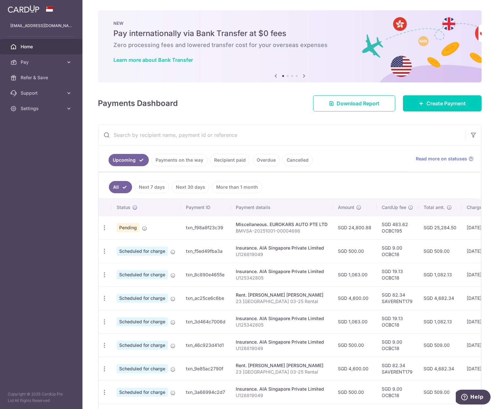
click at [275, 134] on input "text" at bounding box center [282, 135] width 368 height 21
click at [105, 226] on icon "button" at bounding box center [104, 228] width 7 height 7
click at [131, 248] on span "Update payment" at bounding box center [139, 246] width 44 height 8
radio input "true"
type input "24,800.88"
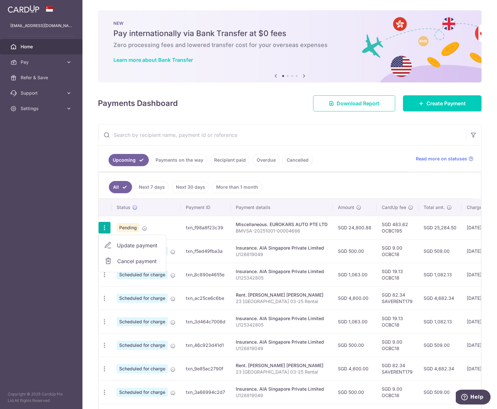
type input "20/10/2025"
type input "BMVSA-20251001-00004686"
type input "OCBC195"
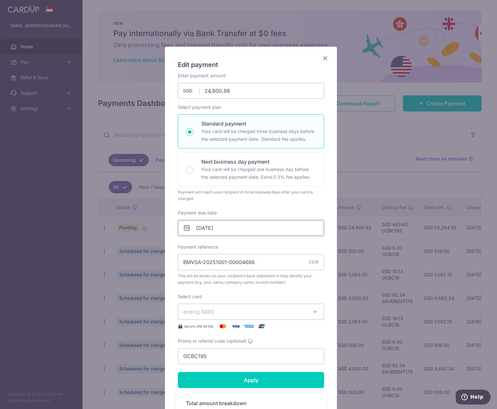
click at [237, 231] on input "20/10/2025" at bounding box center [251, 228] width 146 height 16
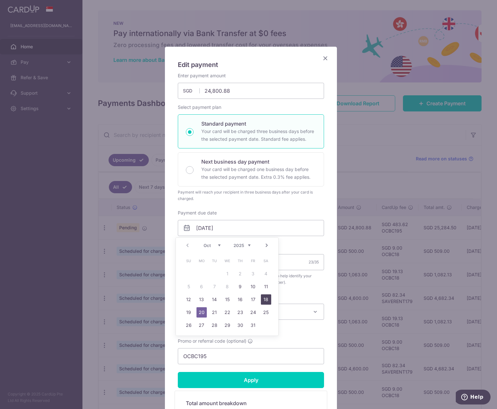
click at [264, 299] on link "18" at bounding box center [266, 300] width 10 height 10
type input "18/10/2025"
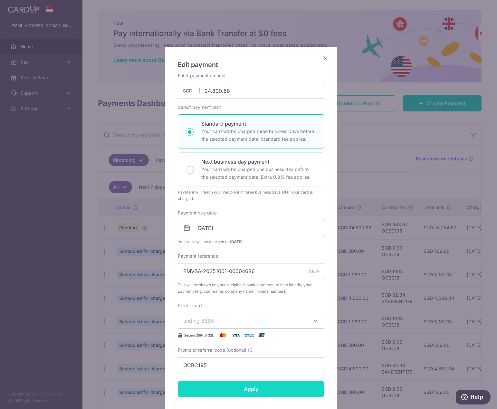
click at [240, 392] on input "Apply" at bounding box center [251, 389] width 146 height 16
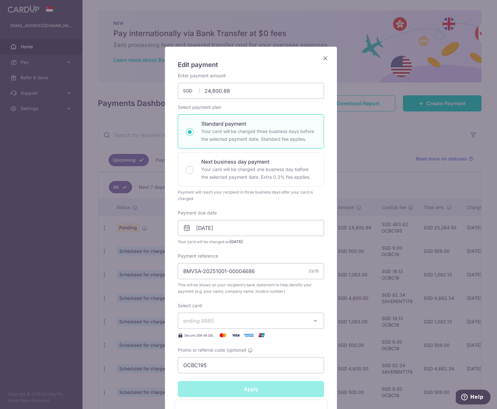
type input "Successfully Applied"
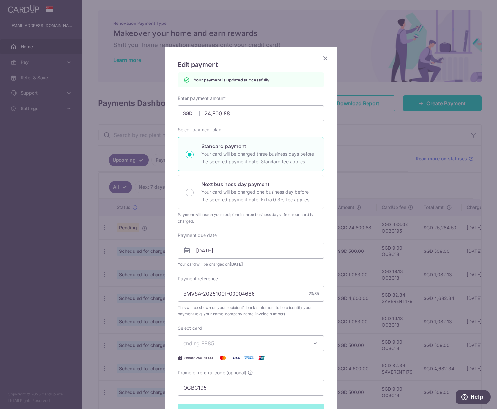
scroll to position [32, 0]
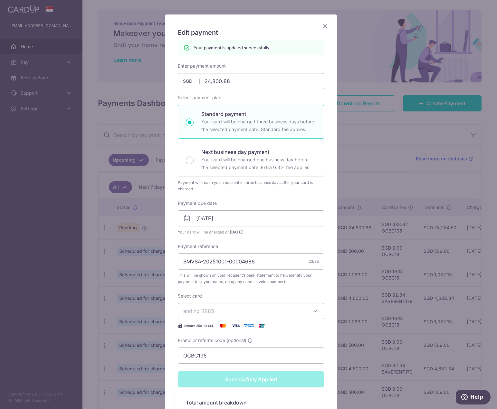
click at [384, 184] on div "Edit payment By clicking apply, you will make changes to all payments to EUROKA…" at bounding box center [248, 204] width 497 height 409
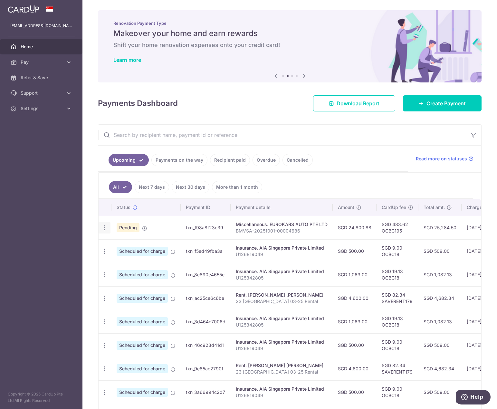
click at [106, 229] on icon "button" at bounding box center [104, 228] width 7 height 7
click at [142, 246] on span "Update payment" at bounding box center [139, 246] width 44 height 8
radio input "true"
type input "24,800.88"
type input "18/10/2025"
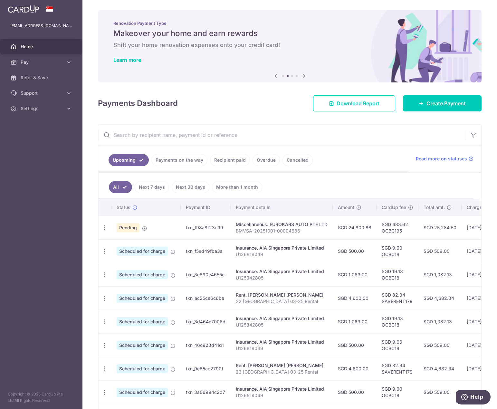
type input "BMVSA-20251001-00004686"
type input "OCBC195"
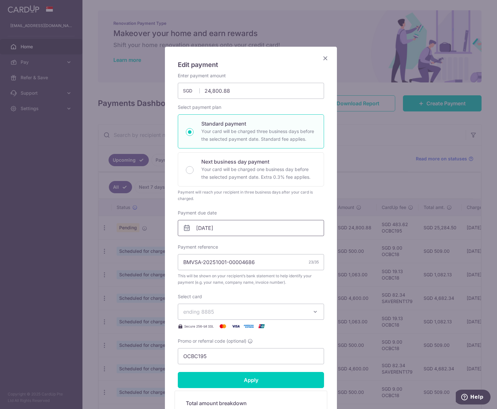
click at [215, 233] on input "18/10/2025" at bounding box center [251, 228] width 146 height 16
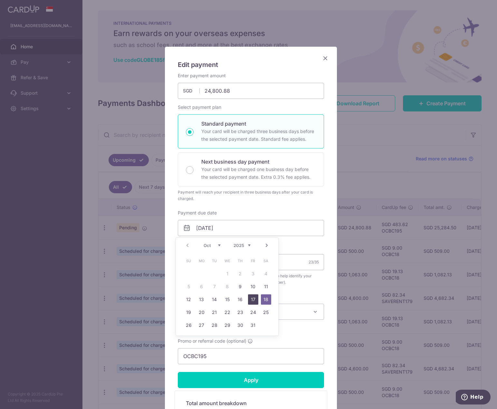
click at [252, 302] on link "17" at bounding box center [253, 300] width 10 height 10
type input "[DATE]"
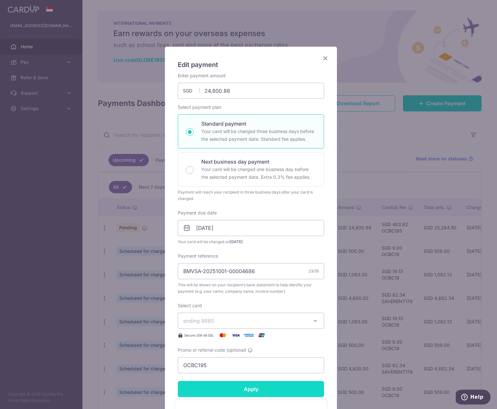
click at [251, 389] on input "Apply" at bounding box center [251, 389] width 146 height 16
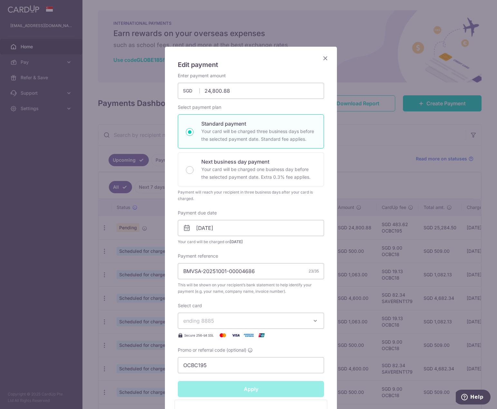
type input "Successfully Applied"
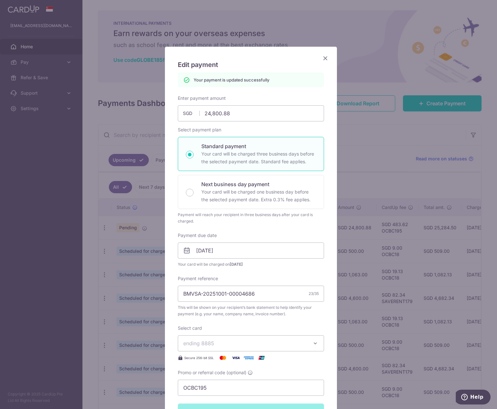
click at [45, 253] on div "Edit payment By clicking apply, you will make changes to all payments to EUROKA…" at bounding box center [248, 204] width 497 height 409
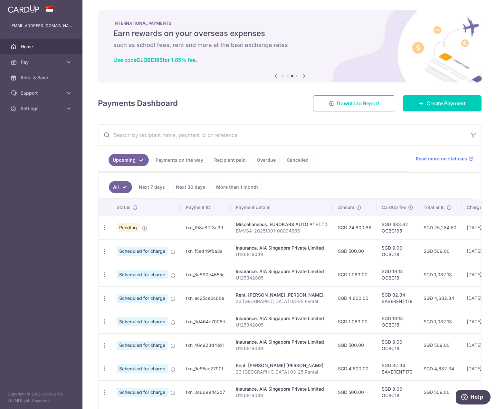
scroll to position [18, 0]
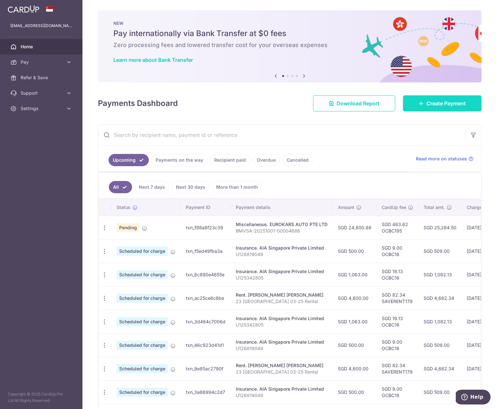
click at [438, 104] on span "Create Payment" at bounding box center [446, 104] width 39 height 8
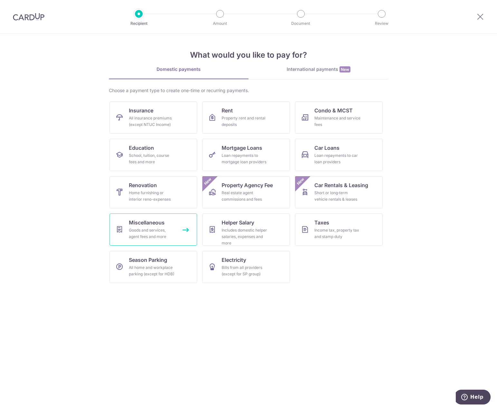
click at [159, 230] on div "Goods and services, agent fees and more" at bounding box center [152, 233] width 46 height 13
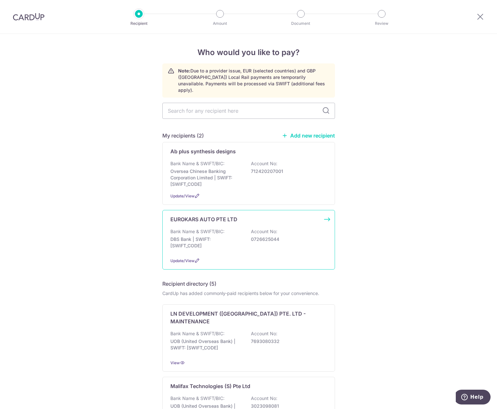
click at [237, 229] on div "Bank Name & SWIFT/BIC: DBS Bank | SWIFT: [SWIFT_CODE] Account No: 0726625044" at bounding box center [249, 241] width 157 height 24
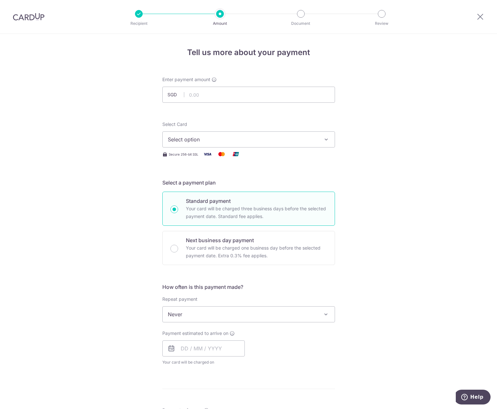
click at [206, 84] on div "Enter payment amount SGD" at bounding box center [248, 89] width 173 height 26
click at [205, 92] on input "text" at bounding box center [248, 95] width 173 height 16
click button "Add Card" at bounding box center [0, 0] width 0 height 0
type input "10,000.00"
click at [359, 114] on div "Tell us more about your payment Enter payment amount SGD 10,000.00 10000.00 Sel…" at bounding box center [248, 325] width 497 height 583
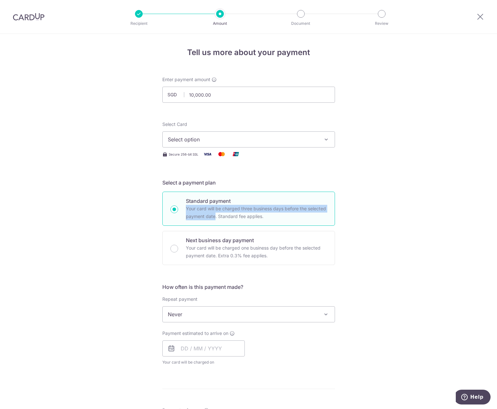
click at [403, 203] on div "Tell us more about your payment Enter payment amount SGD 10,000.00 10000.00 Sel…" at bounding box center [248, 325] width 497 height 583
click at [283, 135] on button "Select option" at bounding box center [248, 140] width 173 height 16
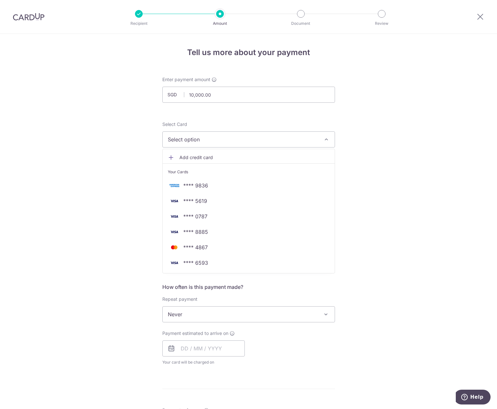
click at [208, 158] on span "Add credit card" at bounding box center [255, 157] width 150 height 6
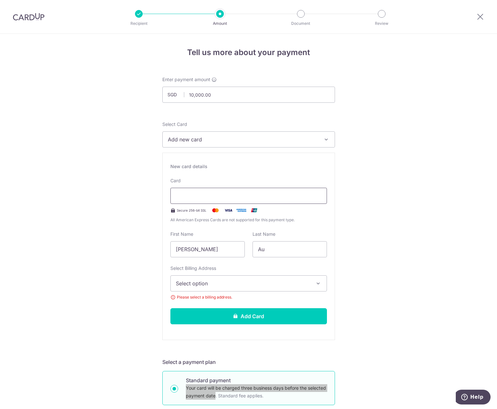
type input "Create Schedule"
click at [374, 189] on div "Tell us more about your payment Enter payment amount SGD 10,000.00 10000.00 Sel…" at bounding box center [248, 415] width 497 height 763
click at [204, 250] on input "[PERSON_NAME]" at bounding box center [208, 249] width 74 height 16
click at [368, 242] on div "Tell us more about your payment Enter payment amount SGD 10,000.00 10000.00 Sel…" at bounding box center [248, 415] width 497 height 763
click at [256, 281] on span "Select option" at bounding box center [243, 284] width 134 height 8
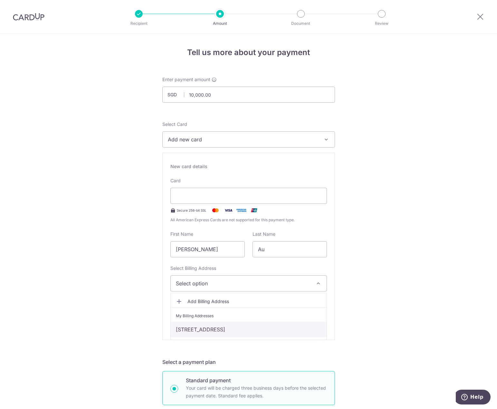
drag, startPoint x: 202, startPoint y: 329, endPoint x: 349, endPoint y: 316, distance: 147.9
click at [202, 329] on link "[STREET_ADDRESS]" at bounding box center [249, 329] width 156 height 15
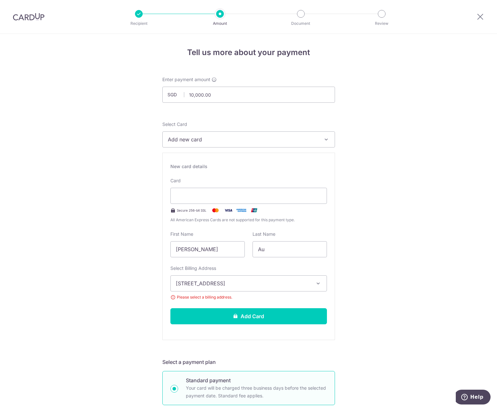
click at [383, 279] on div "Tell us more about your payment Enter payment amount SGD 10,000.00 10000.00 Sel…" at bounding box center [248, 415] width 497 height 763
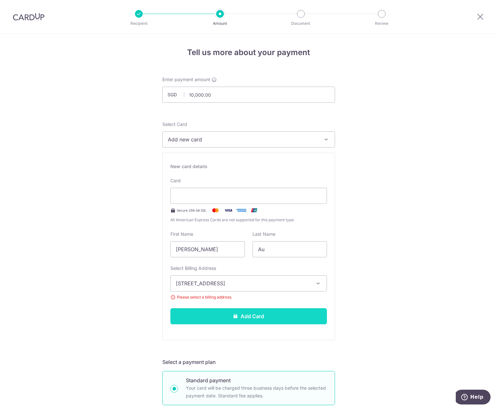
click at [252, 317] on button "Add Card" at bounding box center [249, 317] width 157 height 16
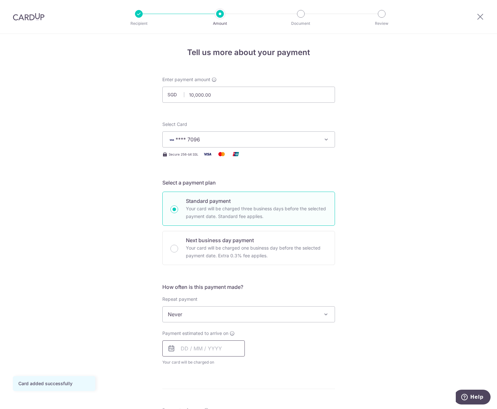
click at [202, 353] on input "text" at bounding box center [203, 349] width 83 height 16
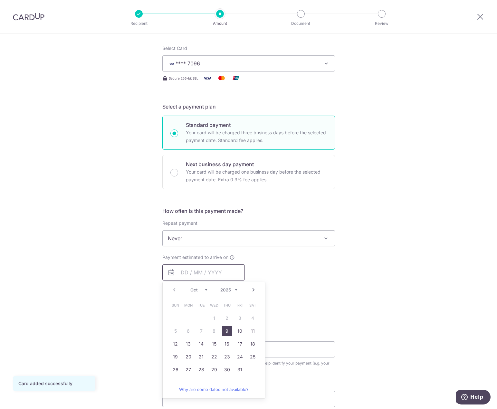
scroll to position [97, 0]
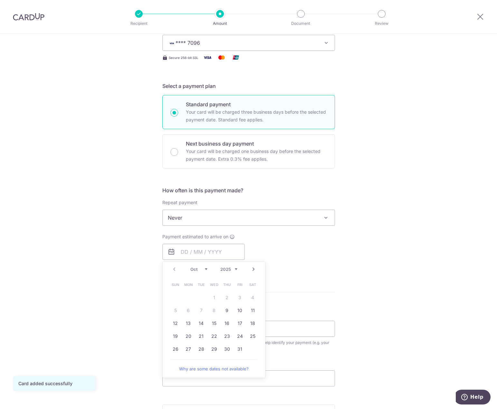
drag, startPoint x: 318, startPoint y: 262, endPoint x: 286, endPoint y: 303, distance: 51.7
click at [318, 262] on div "Payment estimated to arrive on Prev Next Oct Nov Dec 2025 2026 2027 2028 2029 2…" at bounding box center [249, 251] width 181 height 35
click at [201, 250] on input "text" at bounding box center [203, 252] width 83 height 16
click at [237, 324] on link "17" at bounding box center [240, 323] width 10 height 10
type input "[DATE]"
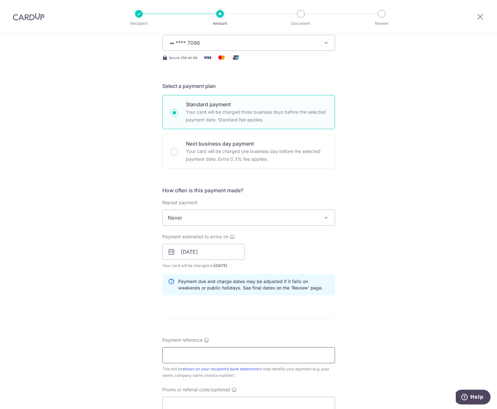
click at [198, 349] on input "Payment reference Enter details that can help your recipient identify your paym…" at bounding box center [248, 356] width 173 height 16
click at [372, 313] on div "Tell us more about your payment Enter payment amount SGD 10,000.00 10000.00 Car…" at bounding box center [248, 242] width 497 height 610
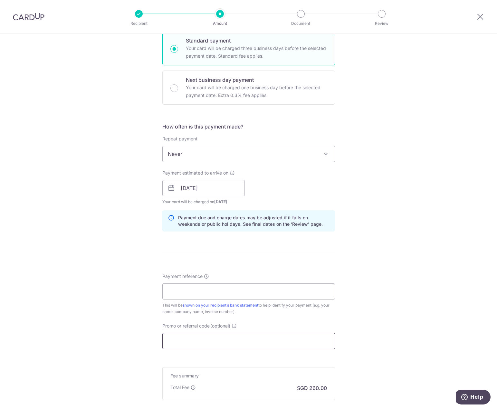
scroll to position [161, 0]
click at [206, 339] on input "Promo or referral code (optional)" at bounding box center [248, 341] width 173 height 16
paste input "OCBC90N155"
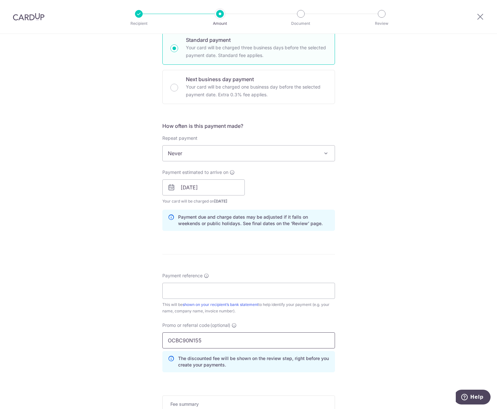
type input "OCBC90N155"
click at [405, 295] on div "Tell us more about your payment Enter payment amount SGD 10,000.00 10000.00 Car…" at bounding box center [248, 192] width 497 height 639
click at [212, 290] on input "Payment reference" at bounding box center [248, 291] width 173 height 16
click at [204, 292] on input "Payment reference" at bounding box center [248, 291] width 173 height 16
paste input "BMVSA-20251001-00004686"
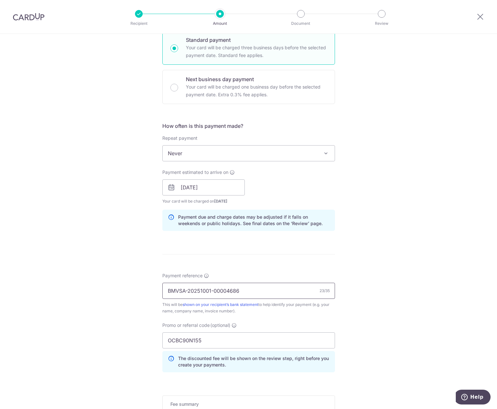
type input "BMVSA-20251001-00004686"
click at [369, 293] on div "Tell us more about your payment Enter payment amount SGD 10,000.00 10000.00 Car…" at bounding box center [248, 192] width 497 height 639
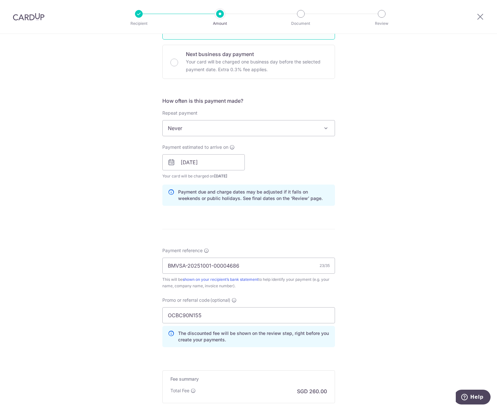
scroll to position [226, 0]
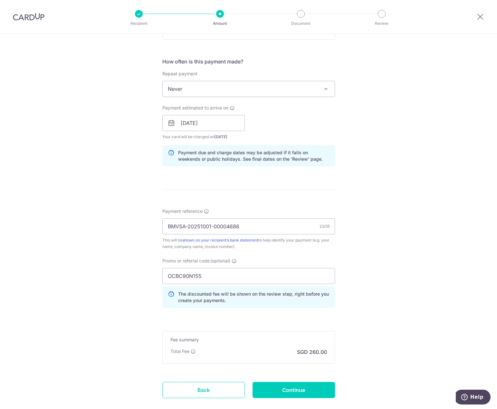
click at [381, 262] on div "Tell us more about your payment Enter payment amount SGD 10,000.00 10000.00 Car…" at bounding box center [248, 127] width 497 height 639
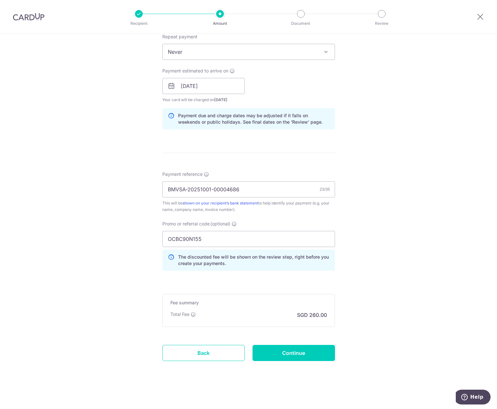
scroll to position [263, 0]
click at [292, 355] on input "Continue" at bounding box center [294, 353] width 83 height 16
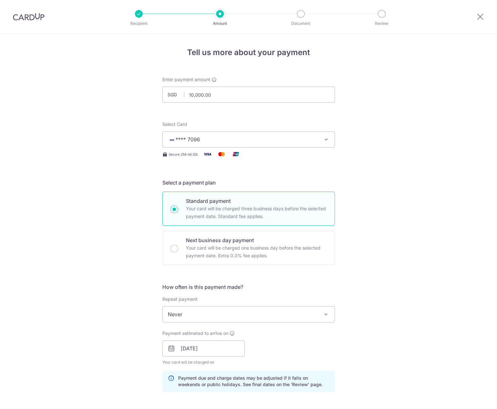
scroll to position [272, 0]
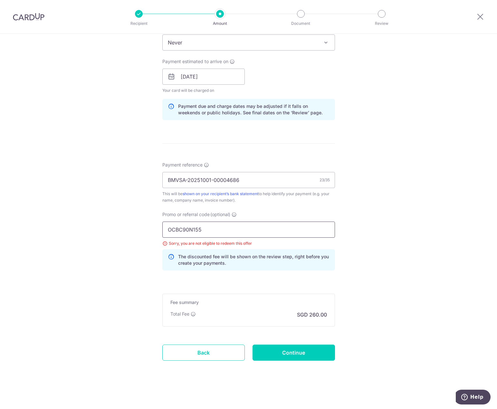
click at [215, 235] on input "OCBC90N155" at bounding box center [248, 230] width 173 height 16
click at [163, 242] on div "Sorry, you are not eligible to redeem this offer" at bounding box center [248, 243] width 173 height 6
drag, startPoint x: 161, startPoint y: 244, endPoint x: 165, endPoint y: 243, distance: 4.3
click at [161, 244] on div "Promo or referral code (optional) OCBC90N155 Sorry, you are not eligible to red…" at bounding box center [249, 243] width 181 height 64
click at [165, 243] on div "Sorry, you are not eligible to redeem this offer" at bounding box center [248, 243] width 173 height 6
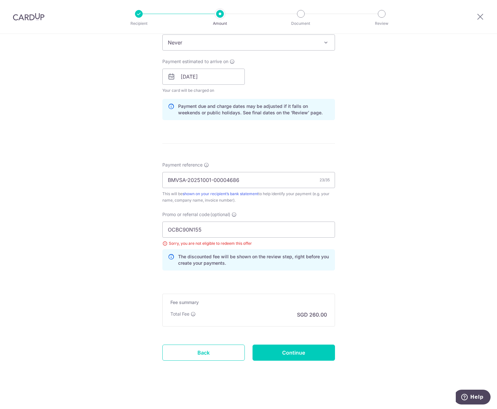
click at [164, 243] on div "Sorry, you are not eligible to redeem this offer" at bounding box center [248, 243] width 173 height 6
click at [215, 230] on input "OCBC90N155" at bounding box center [248, 230] width 173 height 16
click at [190, 230] on input "OCBC90N155" at bounding box center [248, 230] width 173 height 16
type input "OCBC155"
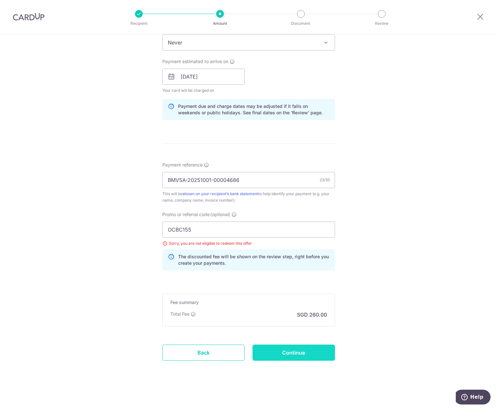
click at [293, 348] on input "Continue" at bounding box center [294, 353] width 83 height 16
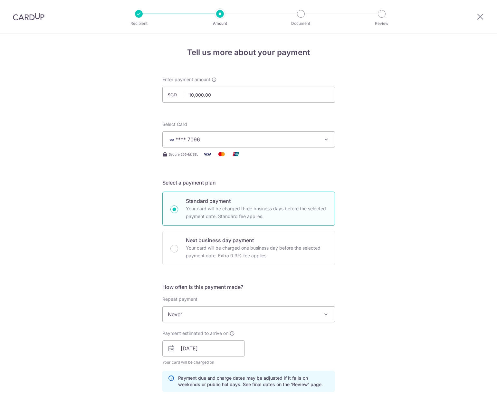
scroll to position [272, 0]
